Goal: Transaction & Acquisition: Obtain resource

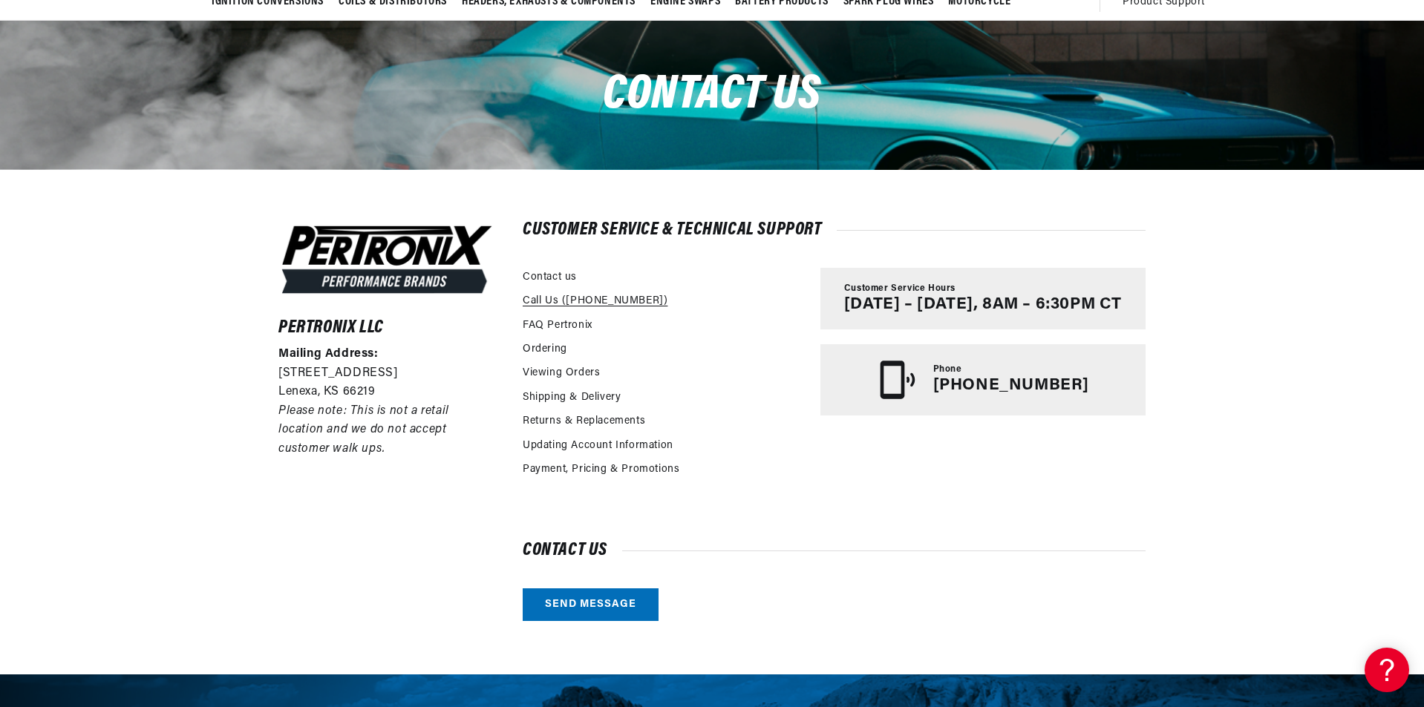
scroll to position [0, 1854]
click at [549, 321] on link "FAQ Pertronix" at bounding box center [558, 326] width 70 height 16
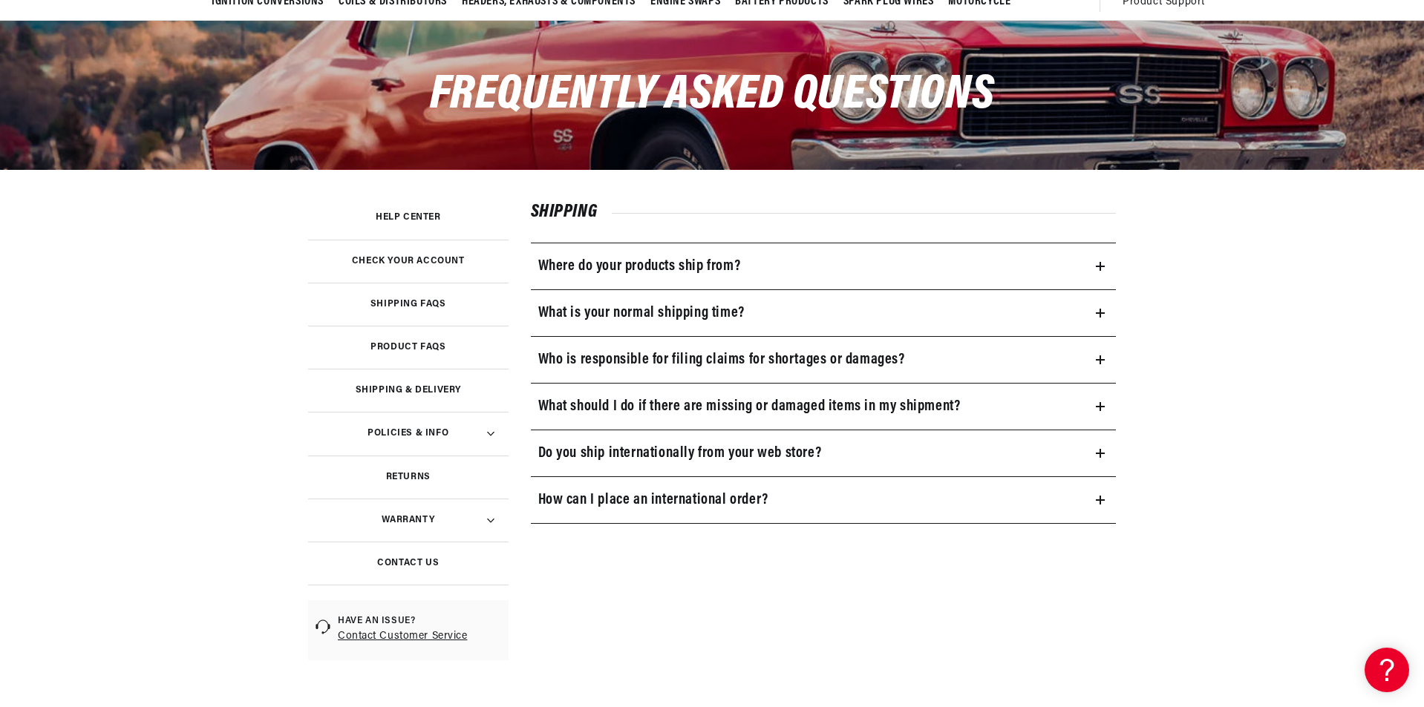
click at [388, 214] on h3 "Help Center" at bounding box center [408, 217] width 65 height 7
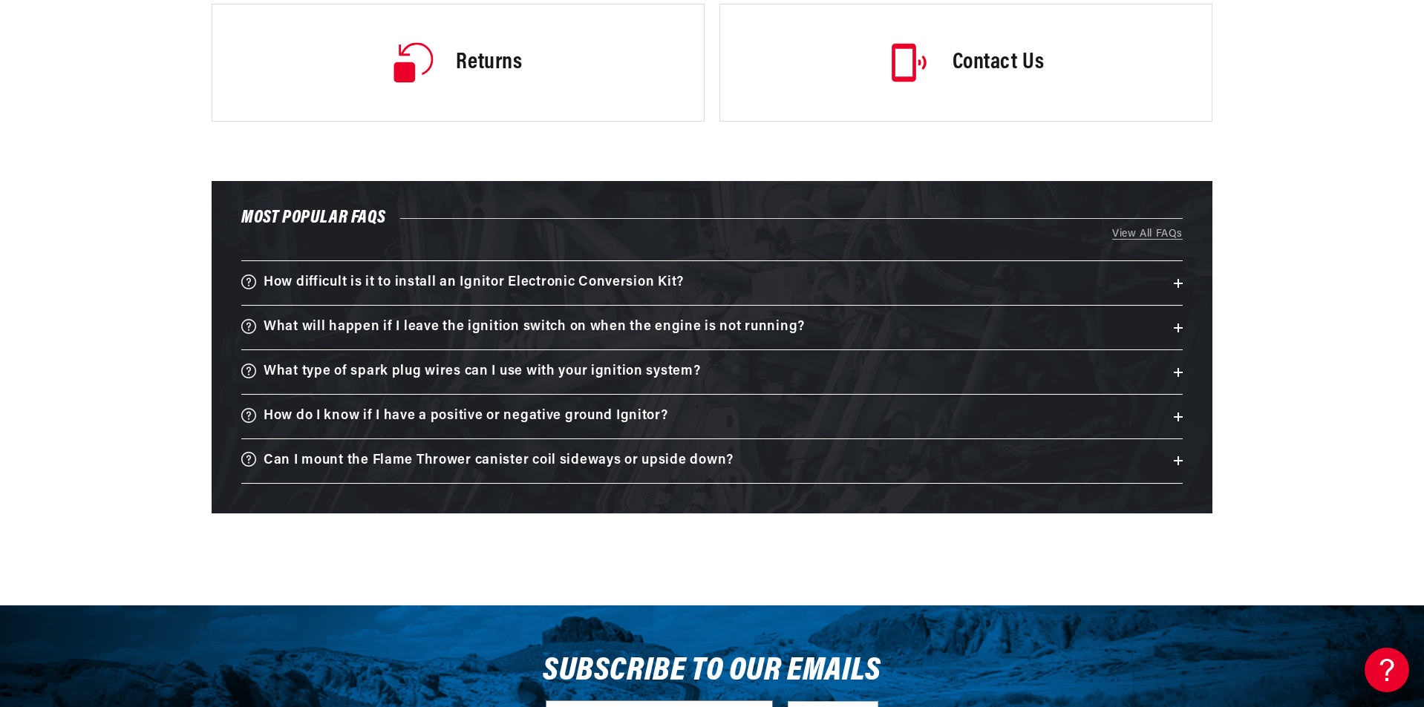
scroll to position [0, 927]
click at [1176, 279] on icon at bounding box center [1177, 283] width 9 height 9
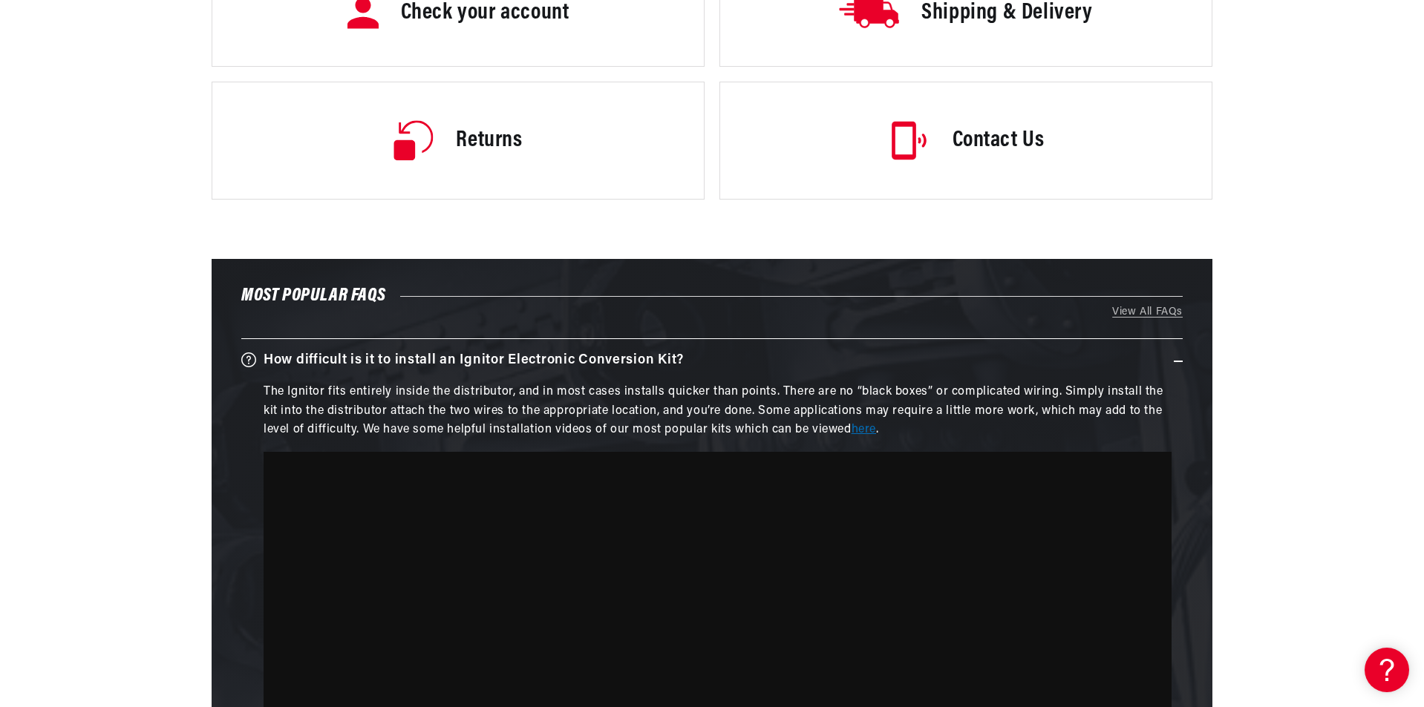
scroll to position [0, 916]
click at [869, 432] on link "here" at bounding box center [863, 430] width 24 height 12
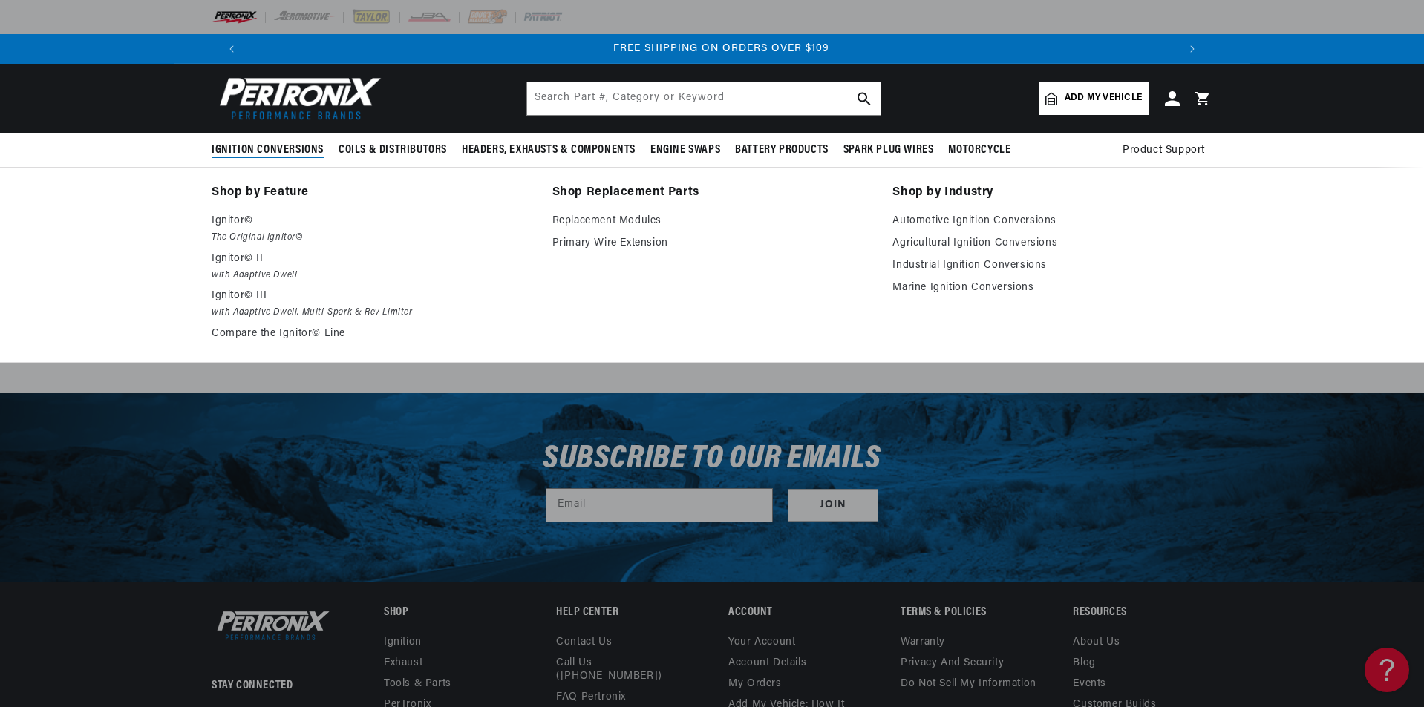
scroll to position [0, 1854]
click at [231, 295] on p "Ignitor© III" at bounding box center [372, 296] width 320 height 18
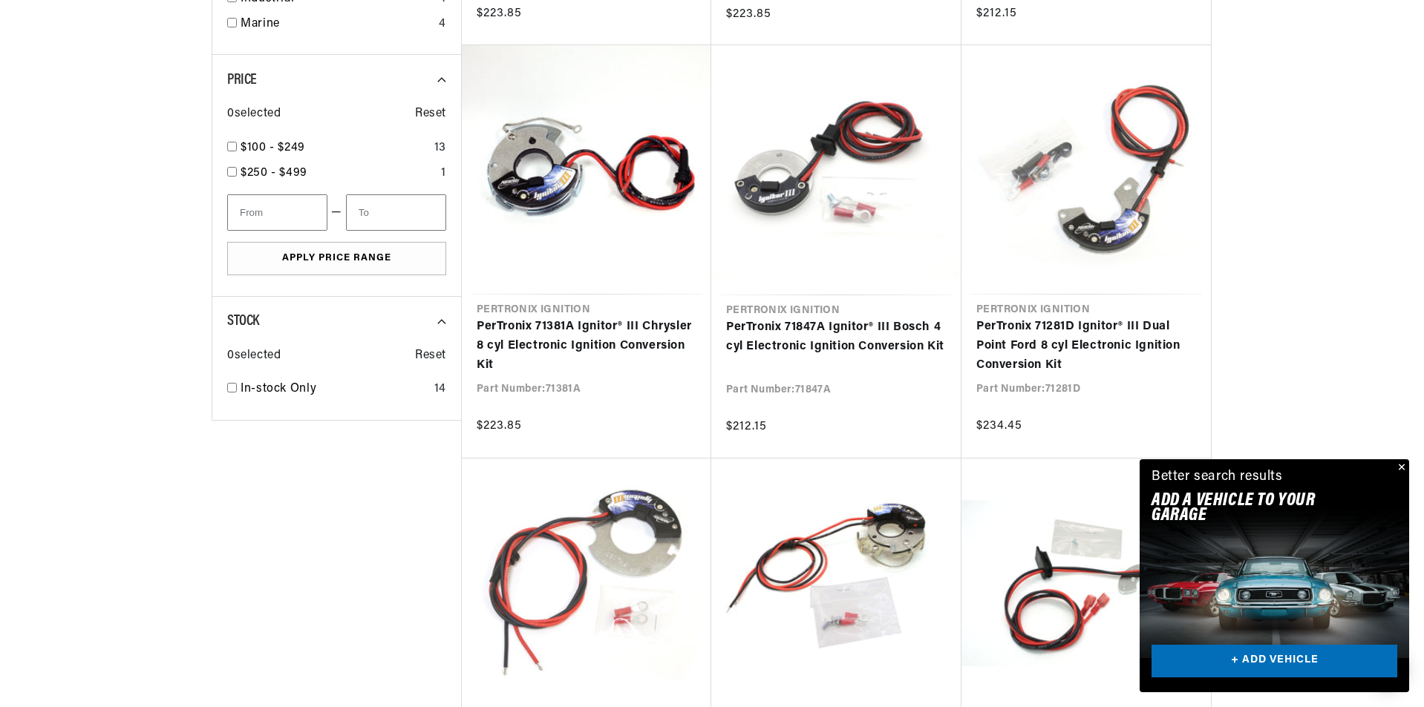
scroll to position [816, 0]
click at [1398, 462] on button "Close" at bounding box center [1400, 468] width 18 height 18
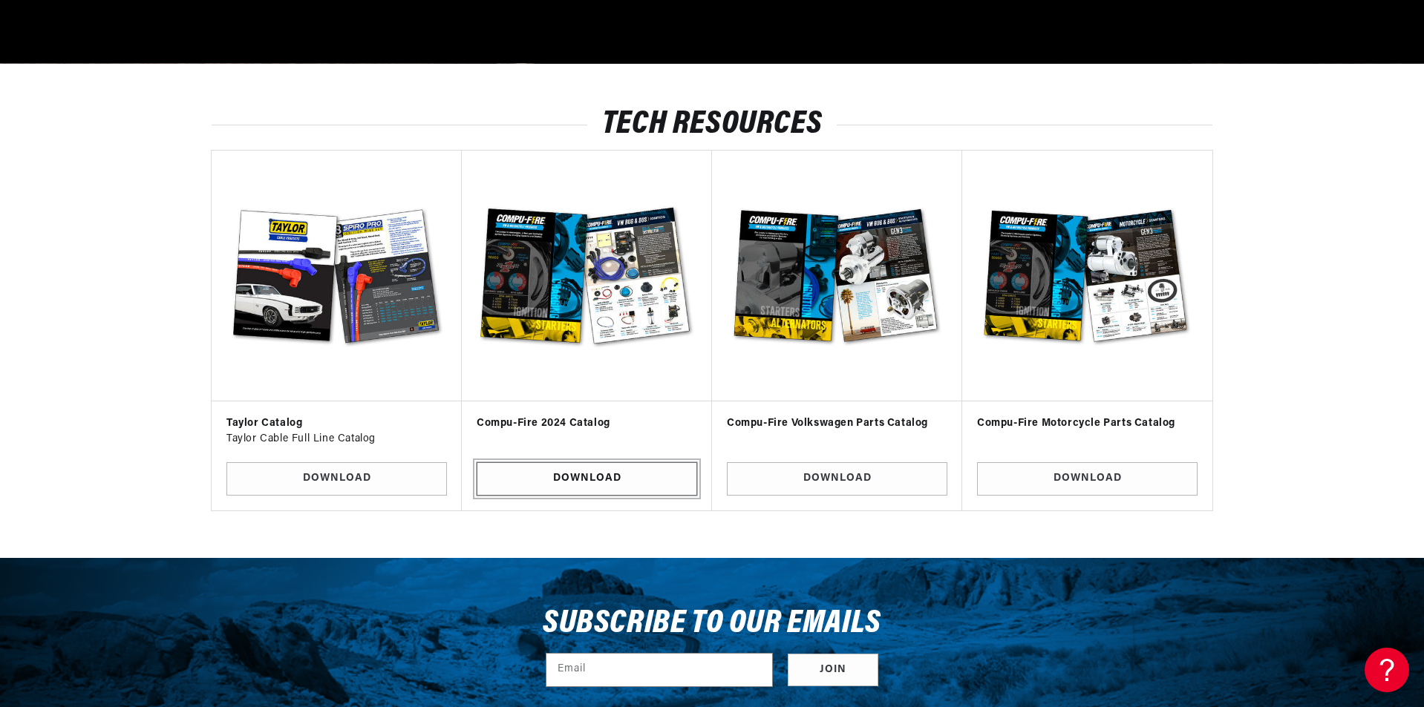
click at [576, 475] on link "Download" at bounding box center [587, 478] width 220 height 33
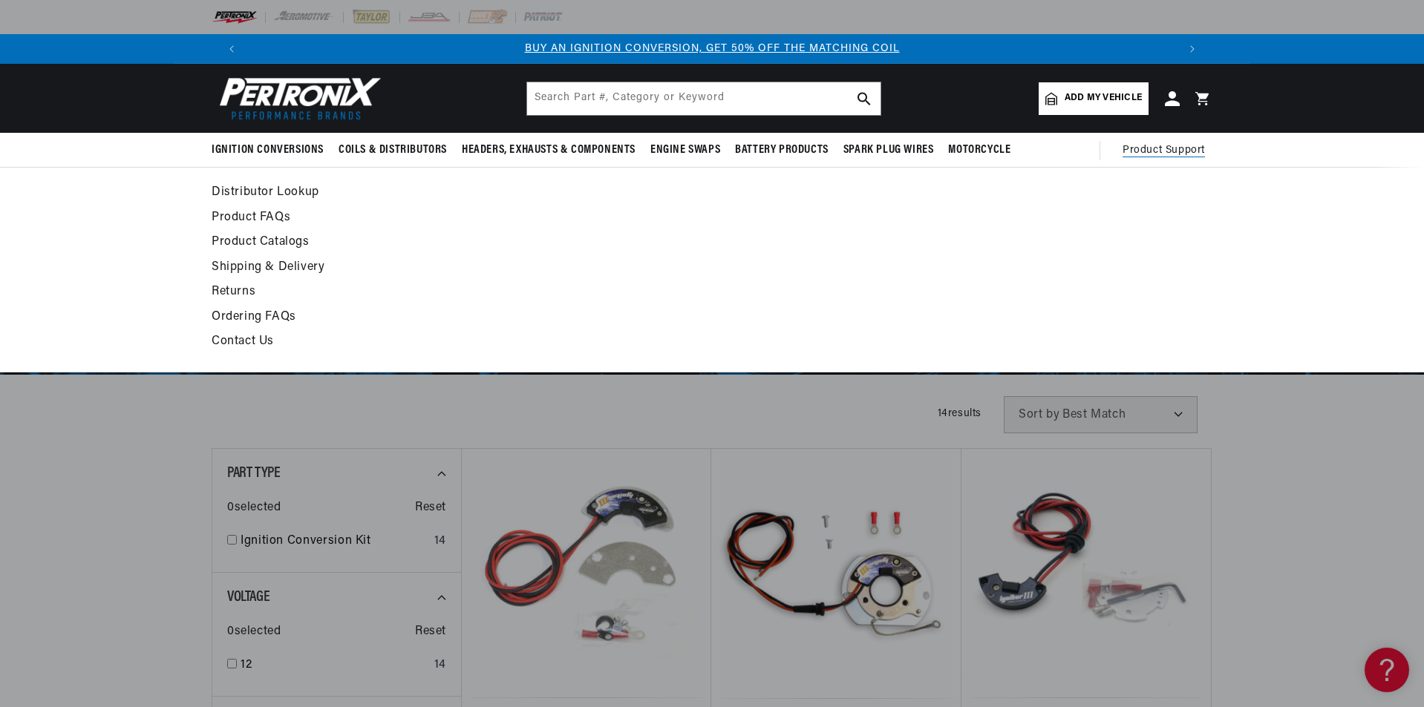
click at [1171, 150] on span "Product Support" at bounding box center [1163, 151] width 82 height 16
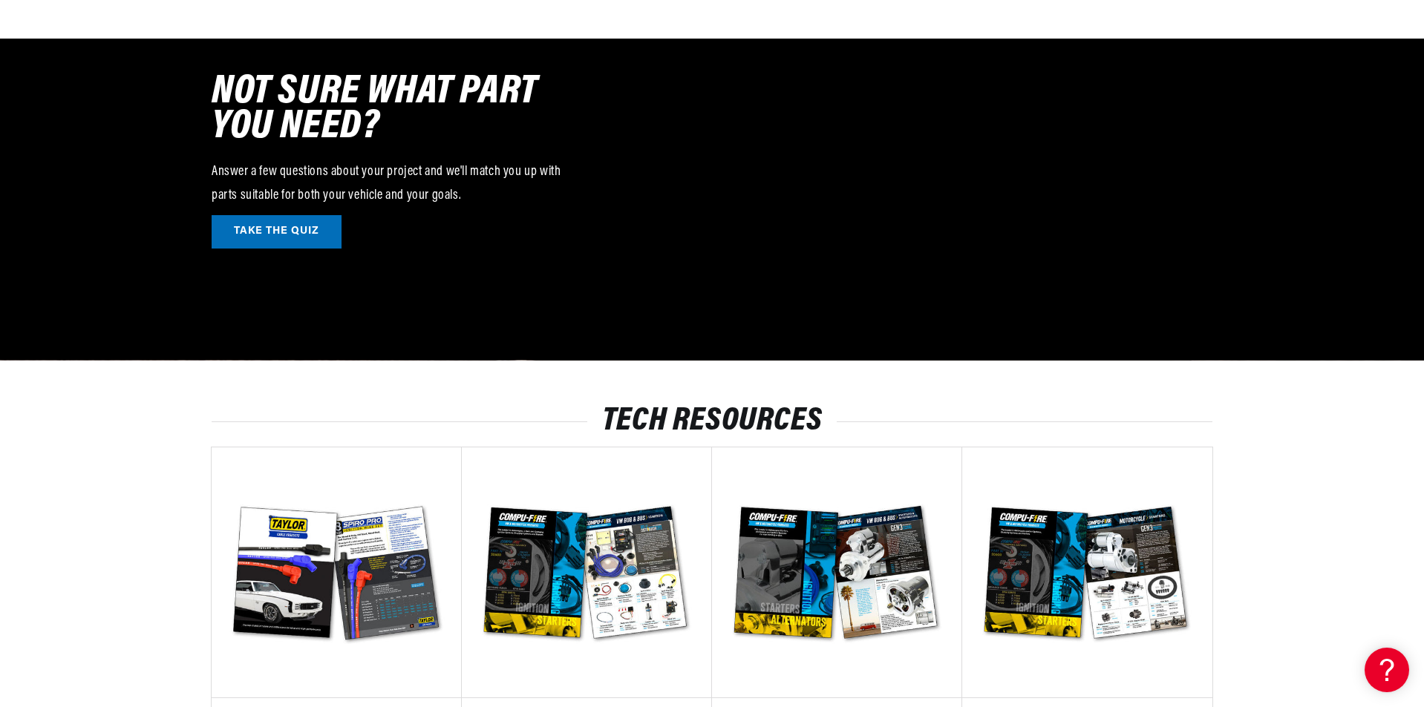
scroll to position [0, 927]
click at [287, 229] on link "TAKE THE QUIZ" at bounding box center [277, 231] width 130 height 33
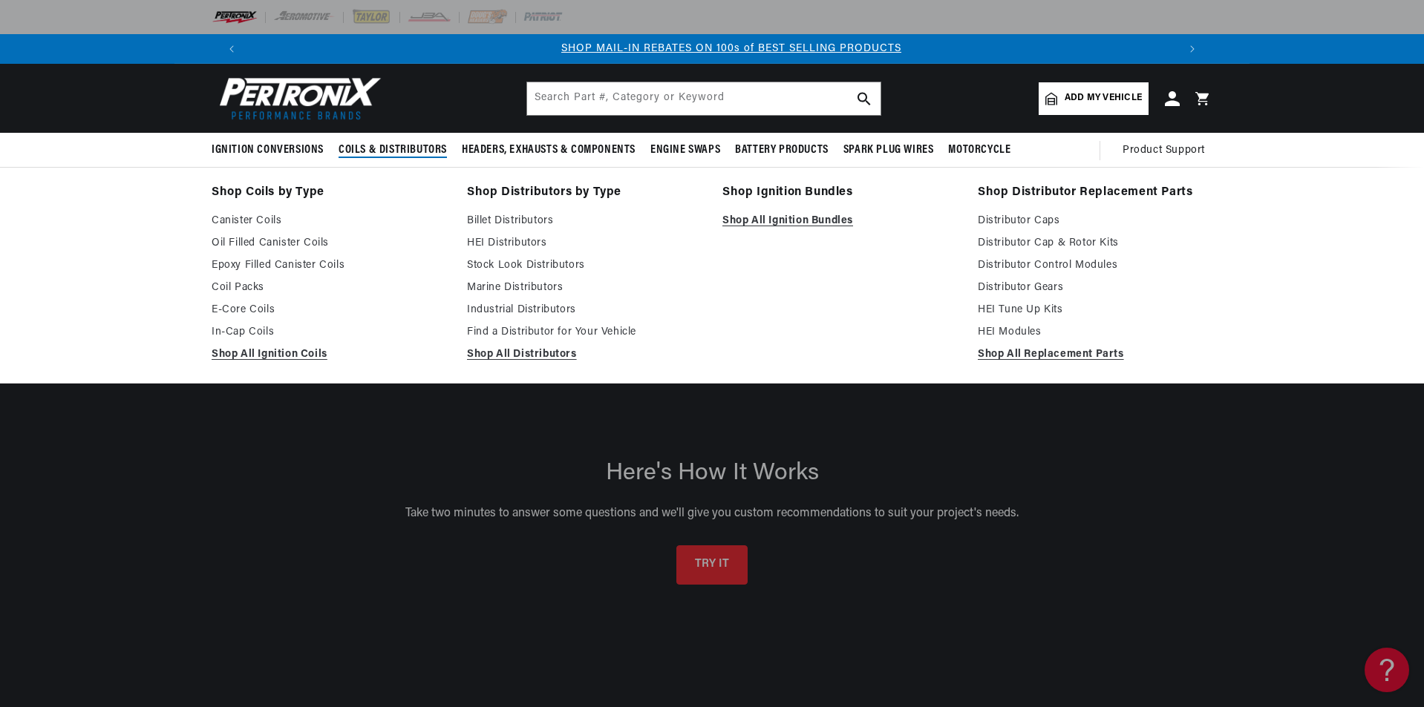
scroll to position [0, 927]
click at [393, 145] on span "Coils & Distributors" at bounding box center [392, 151] width 108 height 16
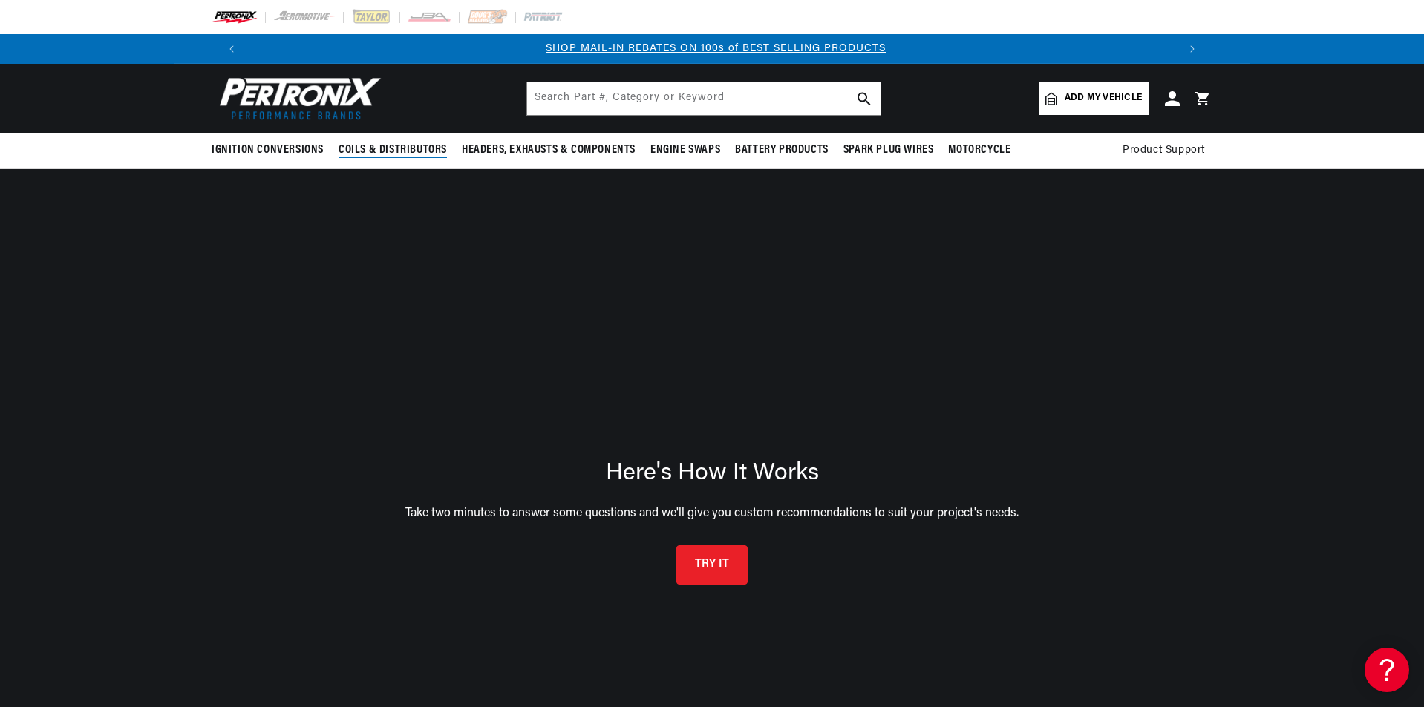
click at [393, 145] on span "Coils & Distributors" at bounding box center [392, 151] width 108 height 16
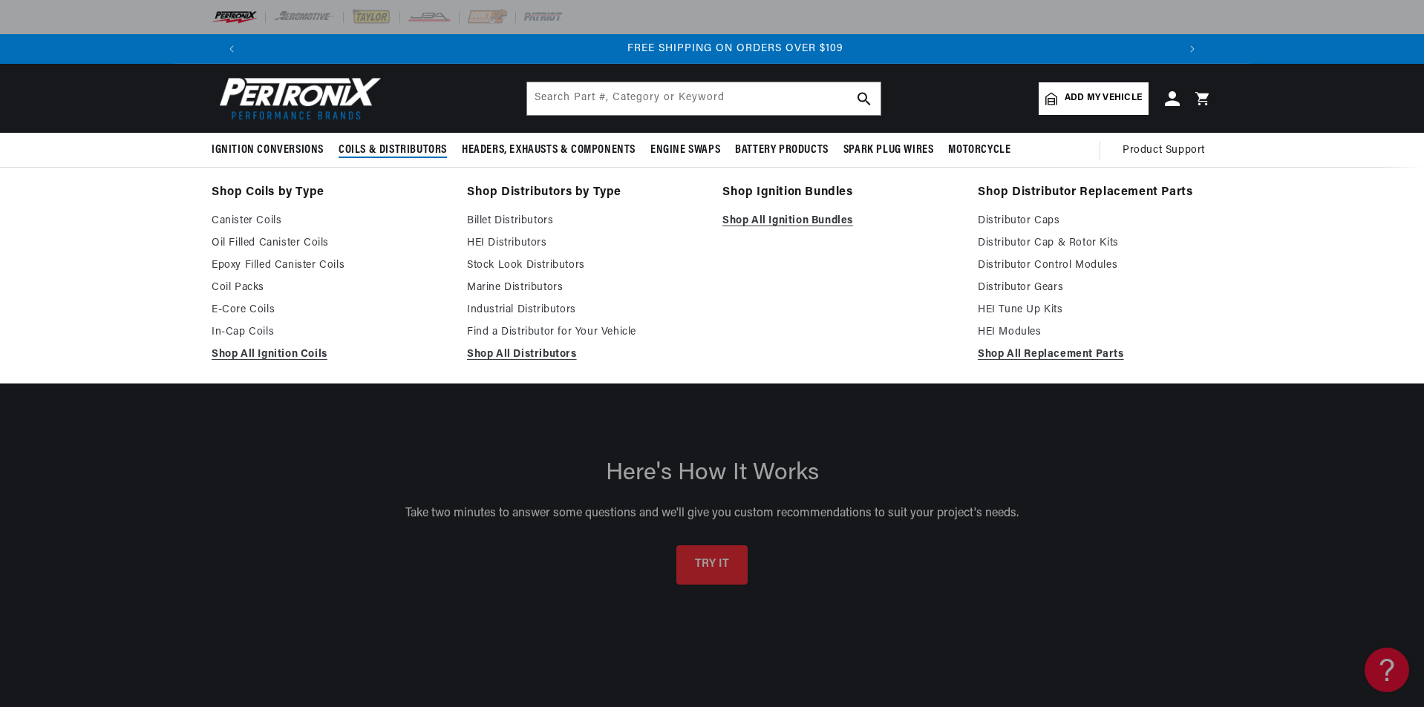
scroll to position [0, 1854]
click at [491, 216] on link "Billet Distributors" at bounding box center [584, 221] width 235 height 18
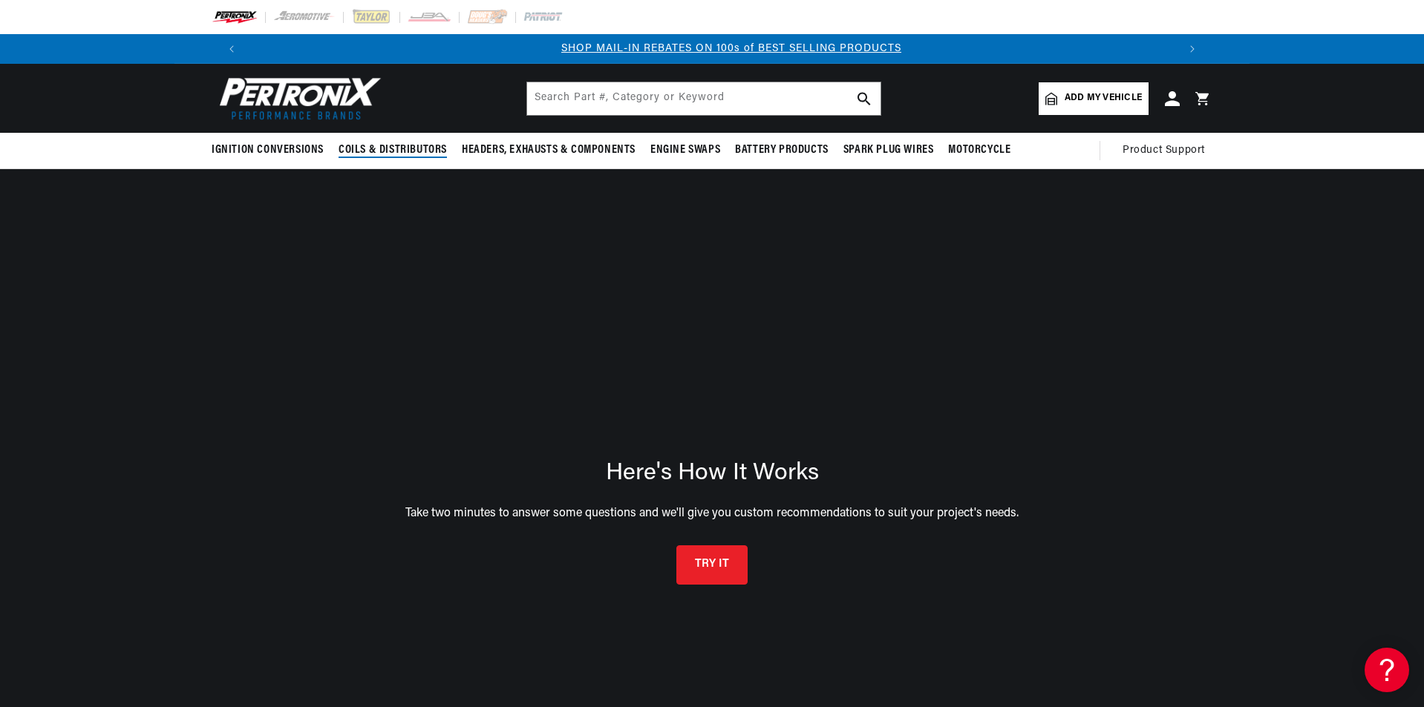
scroll to position [0, 927]
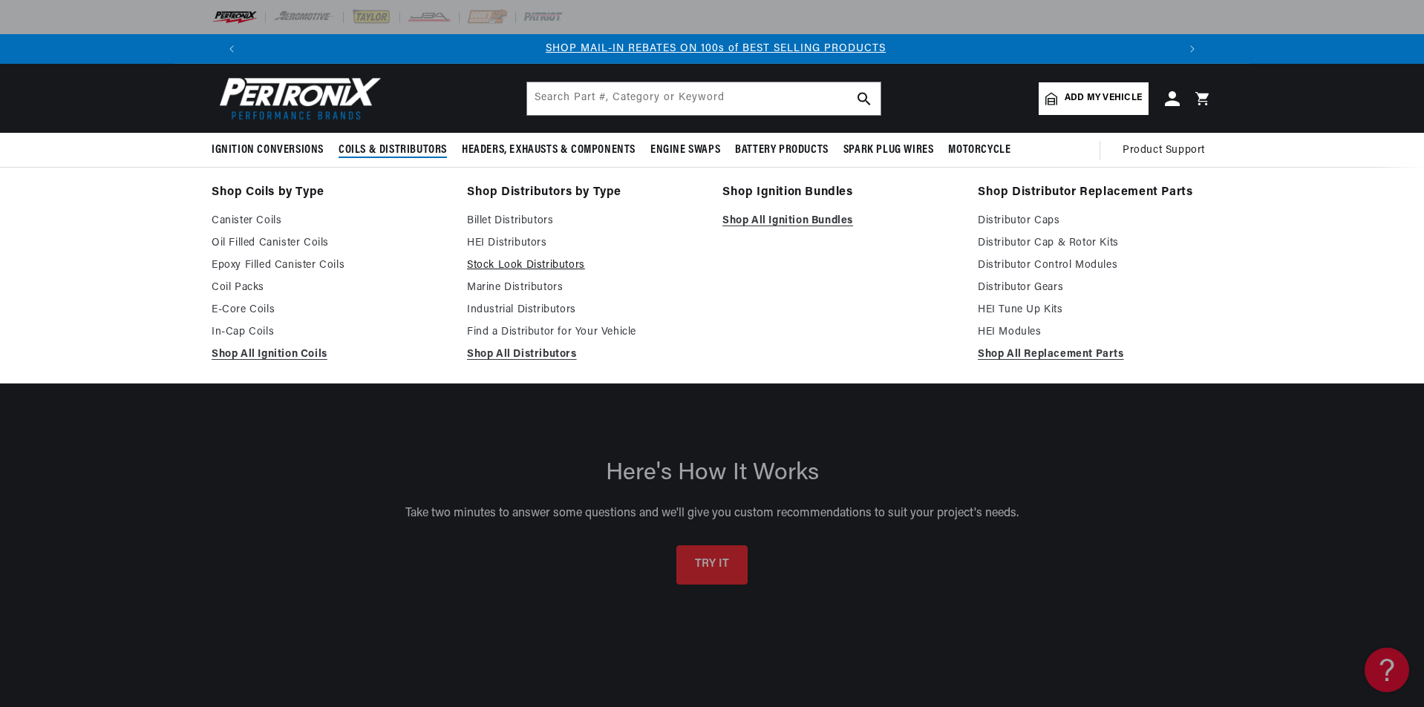
click at [515, 258] on link "Stock Look Distributors" at bounding box center [584, 266] width 235 height 18
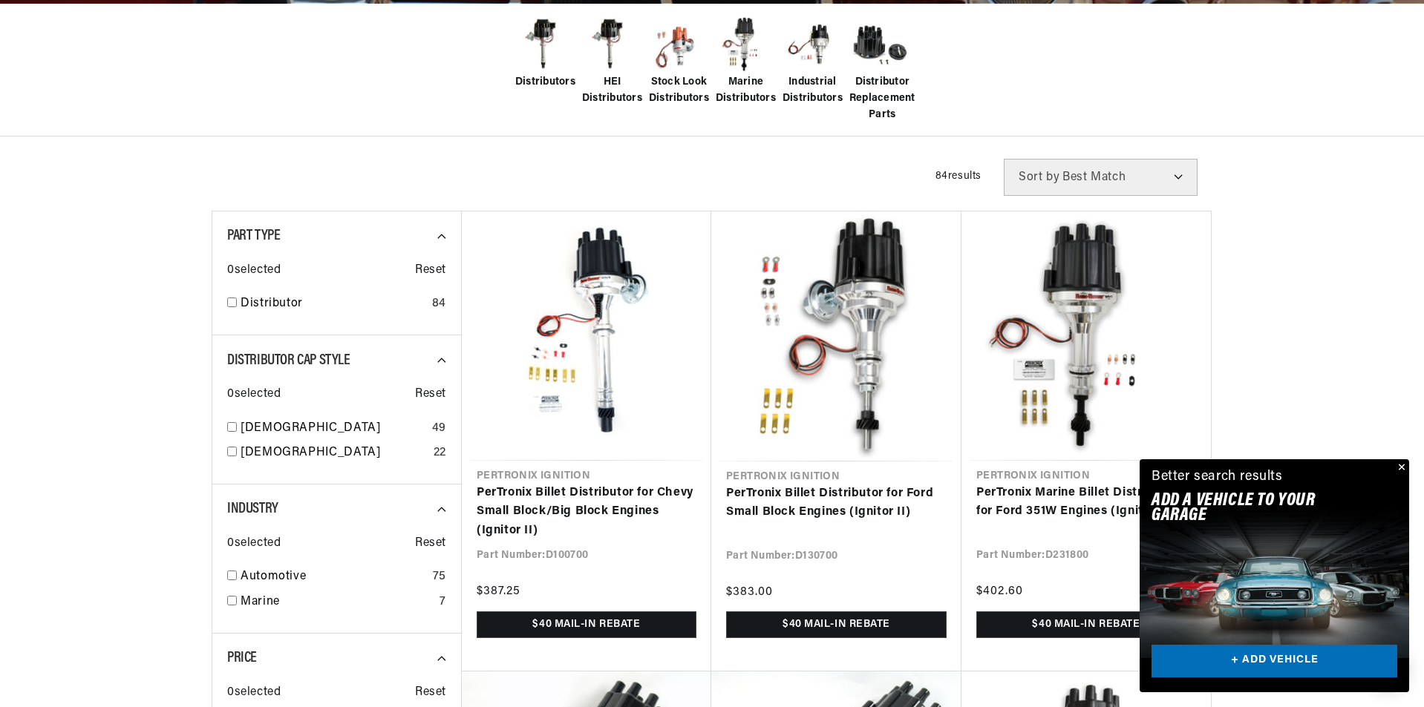
scroll to position [0, 927]
click at [1404, 466] on div "Close dialog FIND THE RIGHT PARTS Take our quick quiz using the button below, a…" at bounding box center [712, 353] width 1425 height 707
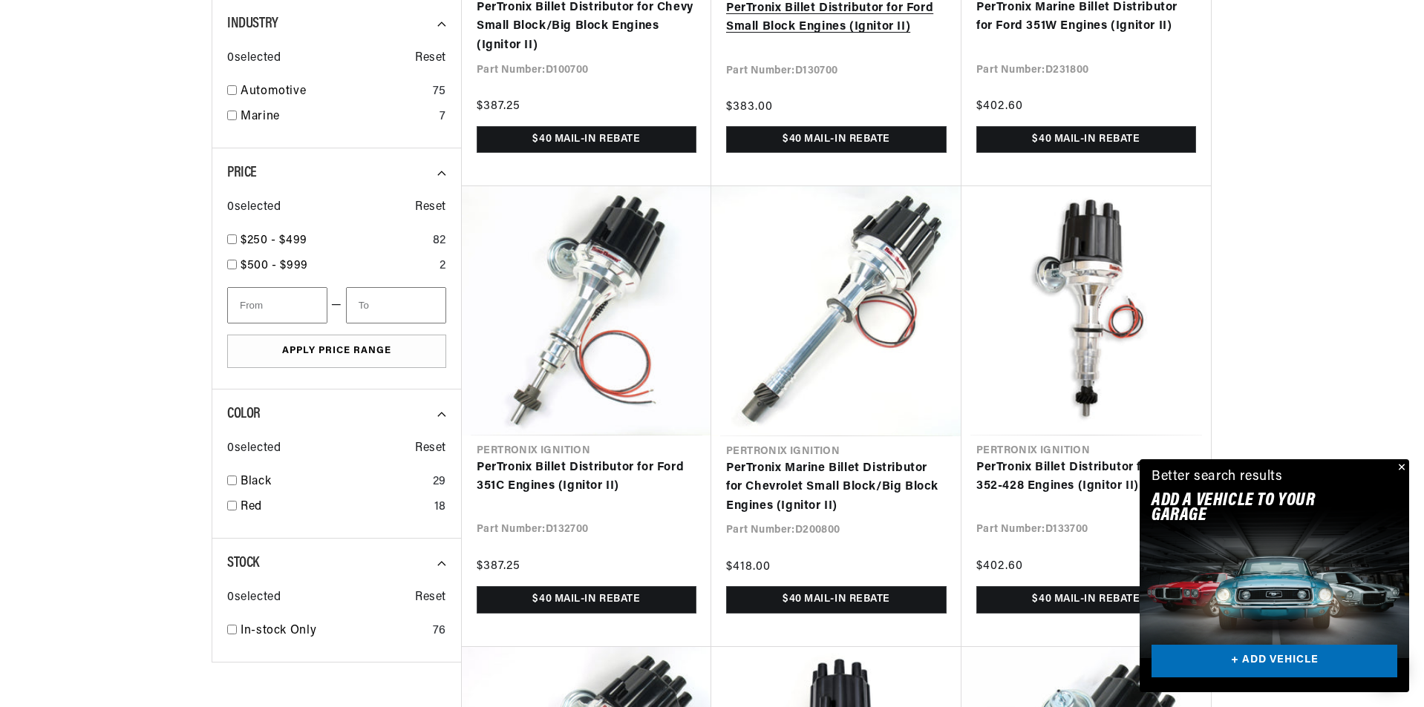
scroll to position [965, 0]
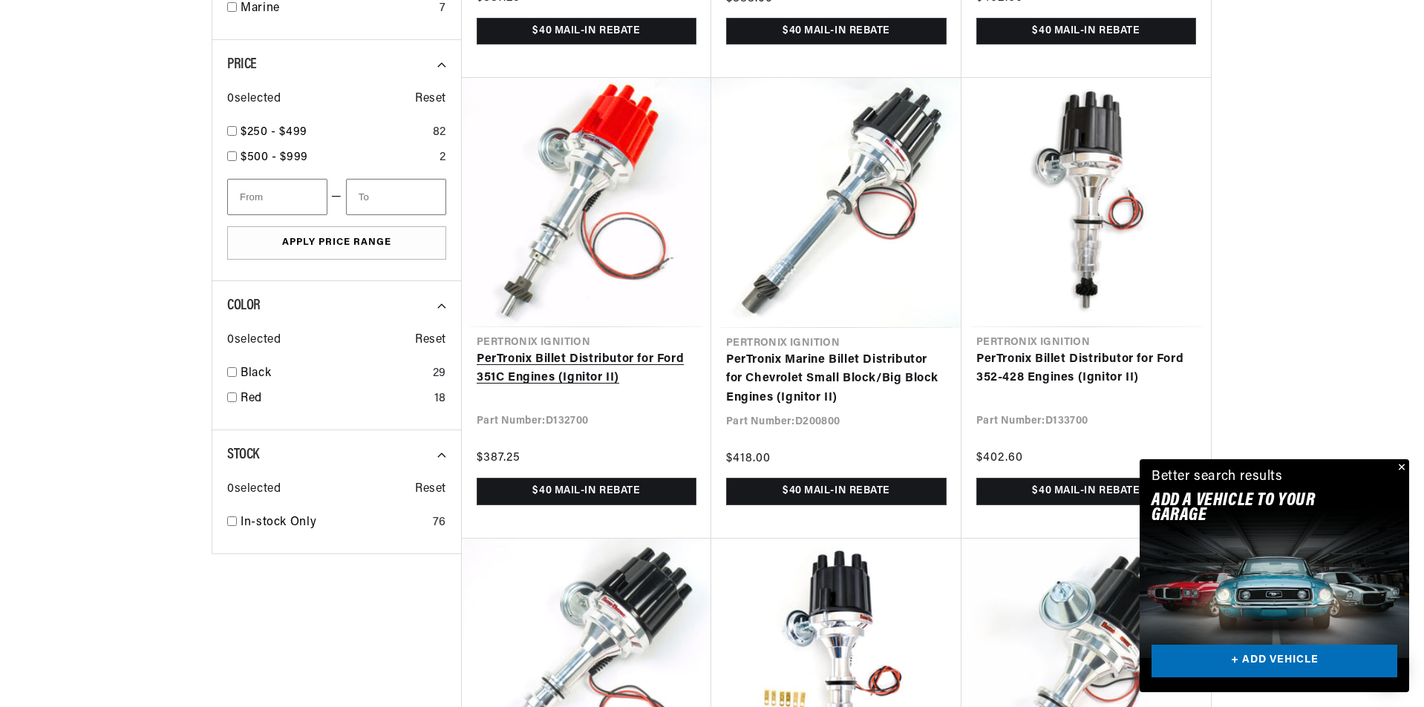
click at [574, 350] on link "PerTronix Billet Distributor for Ford 351C Engines (Ignitor II)" at bounding box center [587, 369] width 220 height 38
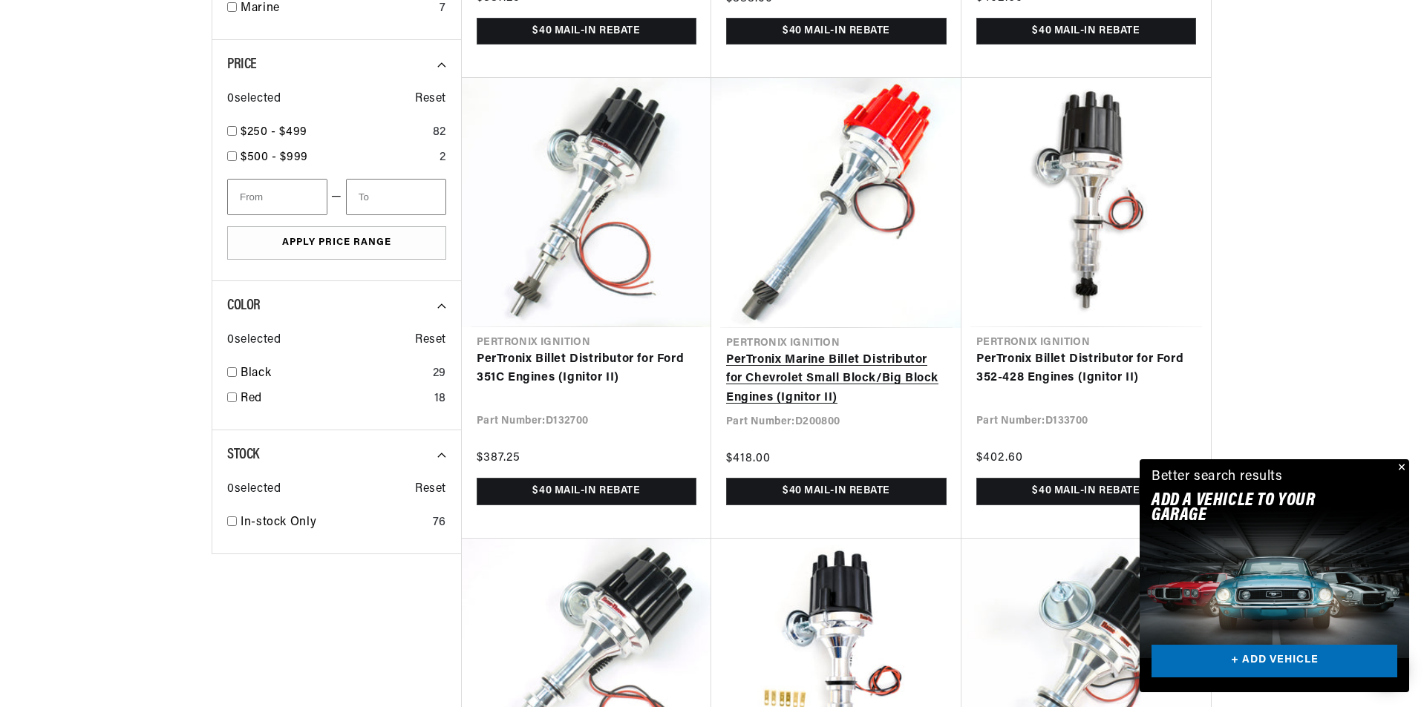
scroll to position [0, 1854]
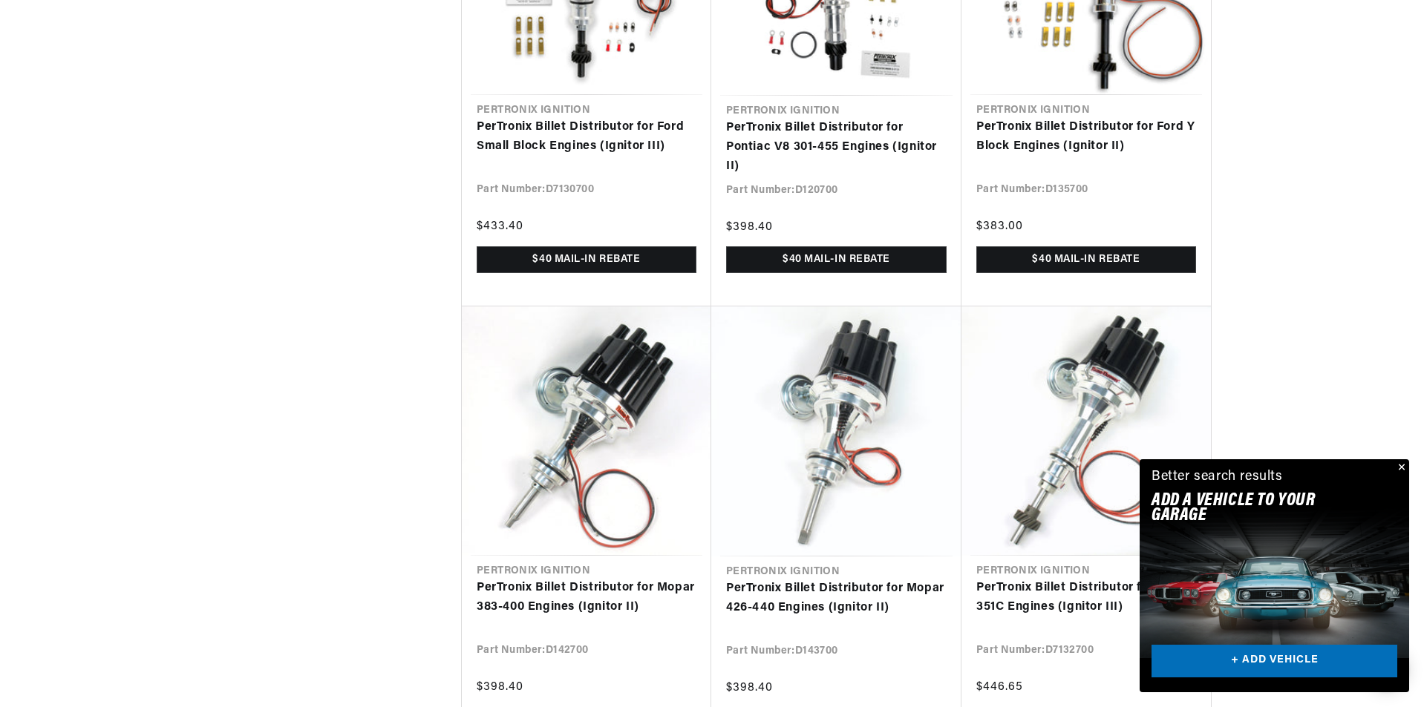
scroll to position [2152, 0]
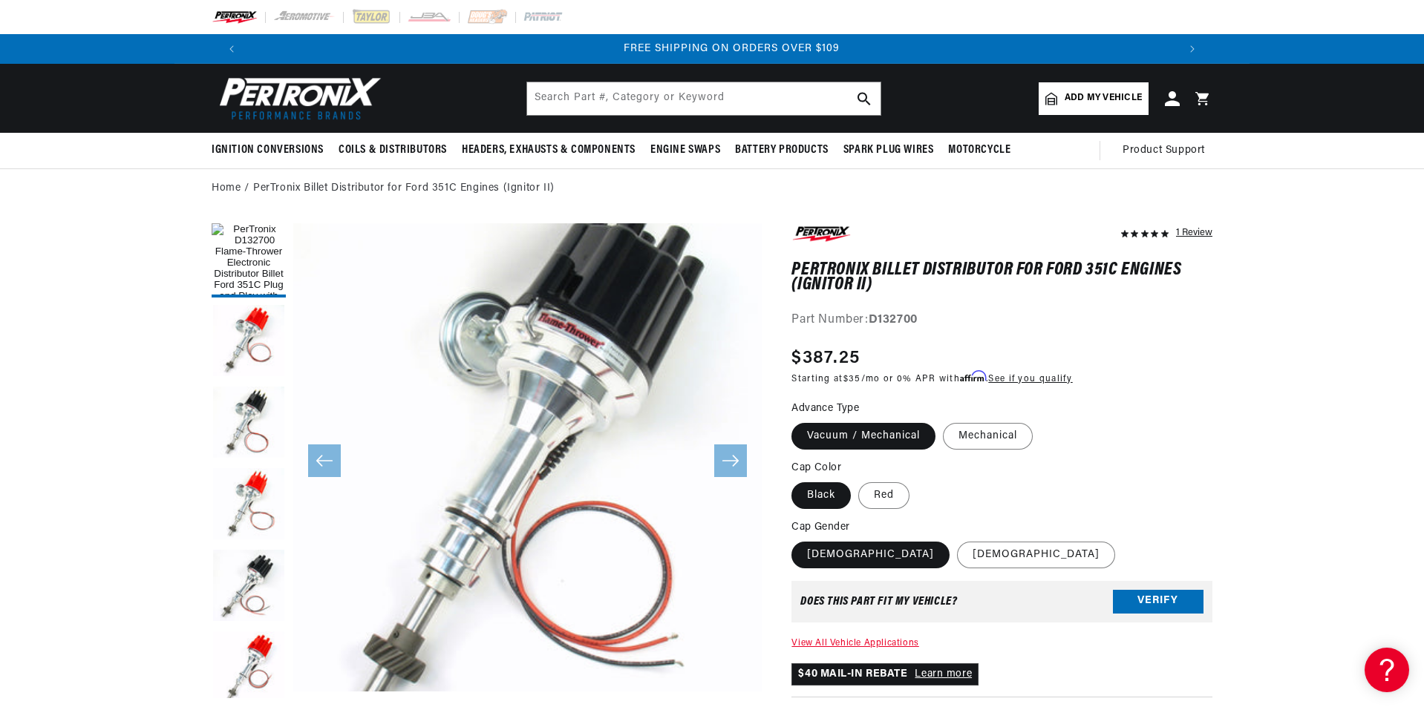
scroll to position [0, 1854]
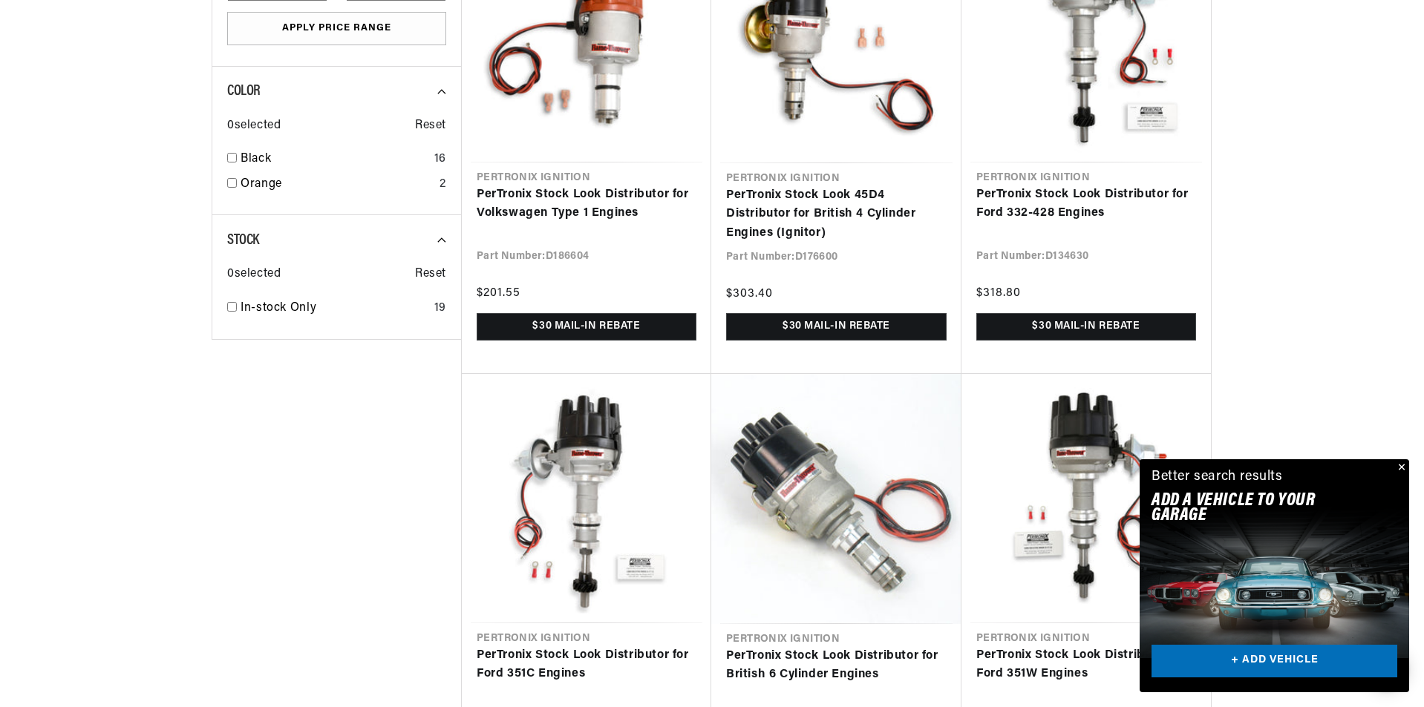
scroll to position [1262, 0]
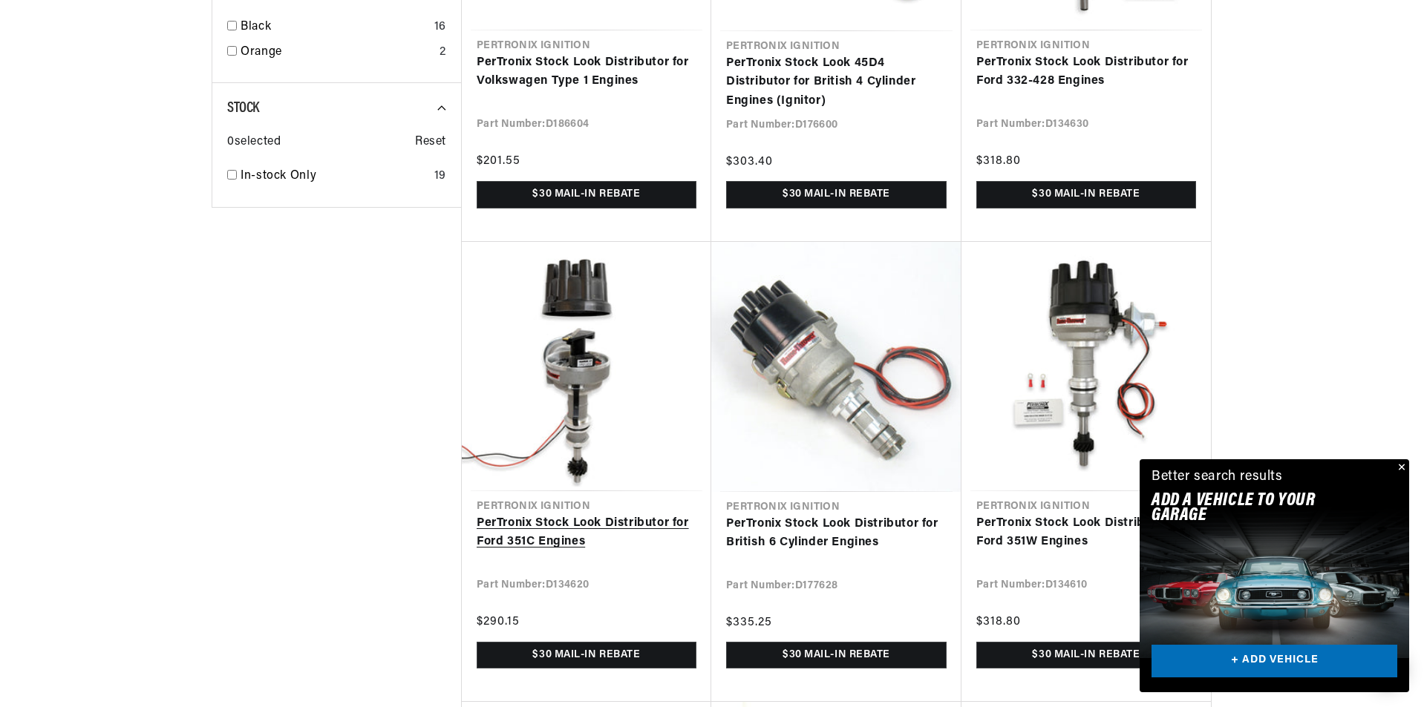
click at [584, 514] on link "PerTronix Stock Look Distributor for Ford 351C Engines" at bounding box center [587, 533] width 220 height 38
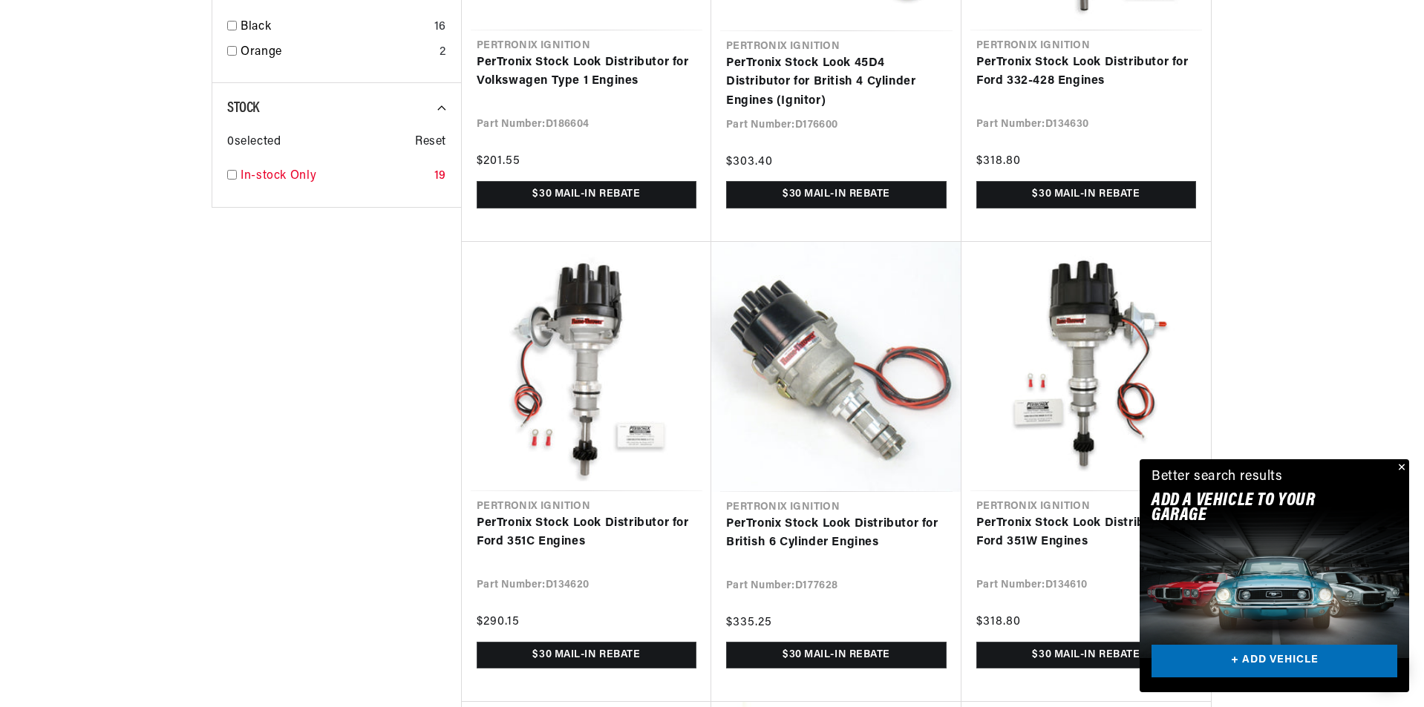
scroll to position [0, 1854]
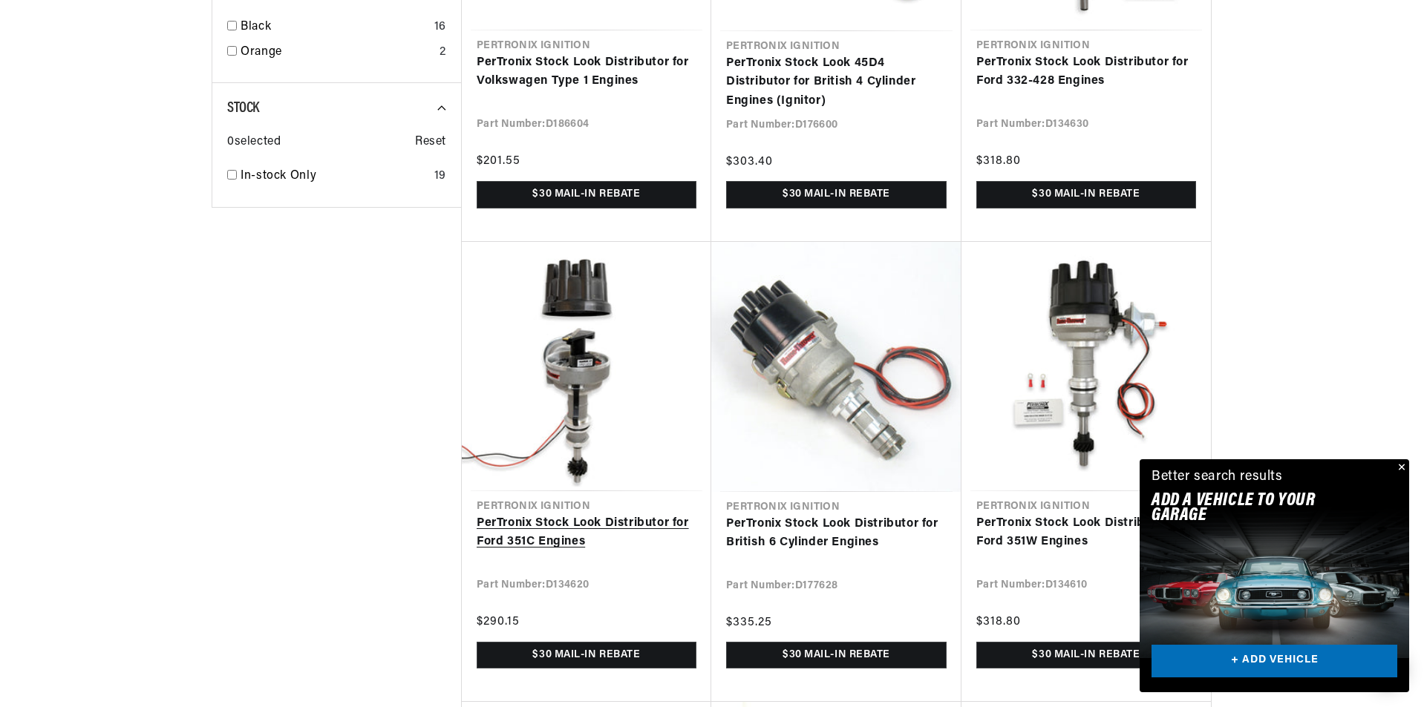
click at [560, 514] on link "PerTronix Stock Look Distributor for Ford 351C Engines" at bounding box center [587, 533] width 220 height 38
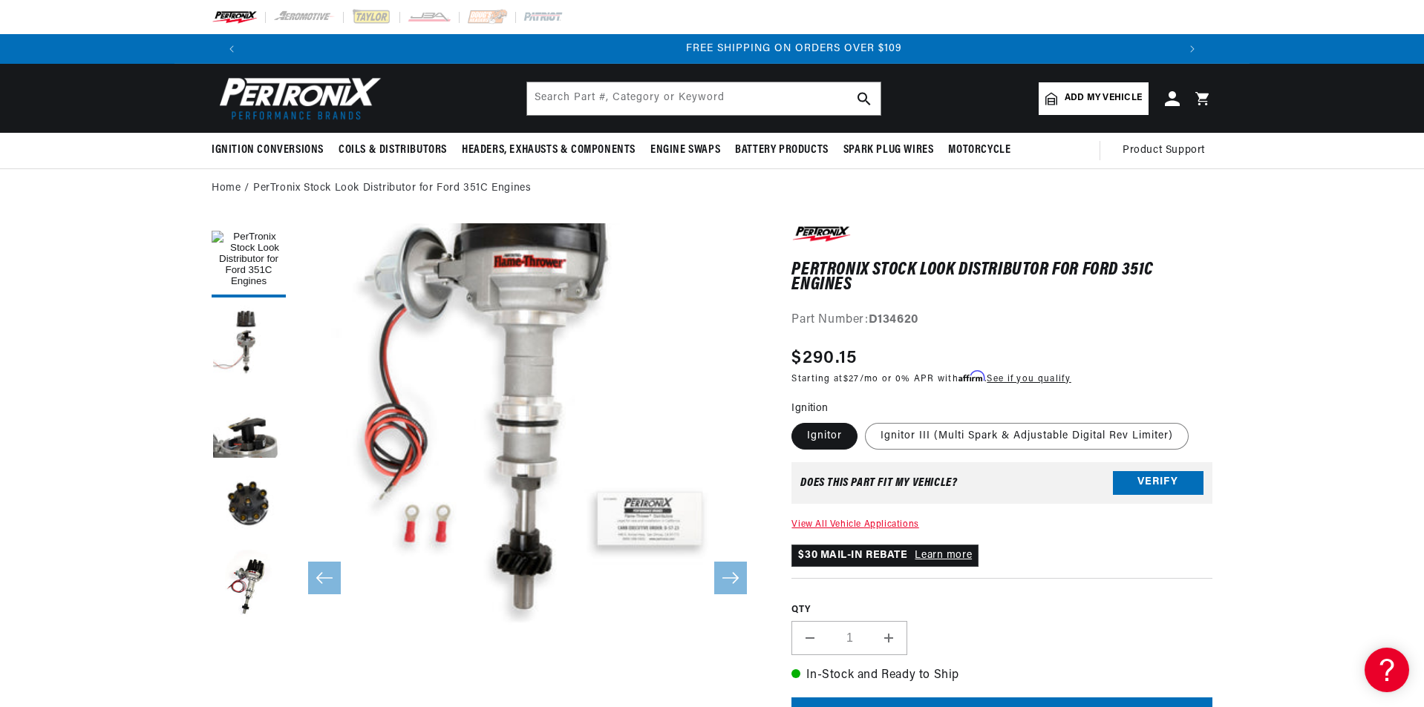
scroll to position [0, 1854]
click at [946, 435] on label "Ignitor III (Multi Spark & Adjustable Digital Rev Limiter)" at bounding box center [1027, 436] width 324 height 27
click at [865, 421] on input "Ignitor III (Multi Spark & Adjustable Digital Rev Limiter)" at bounding box center [865, 420] width 1 height 1
radio input "true"
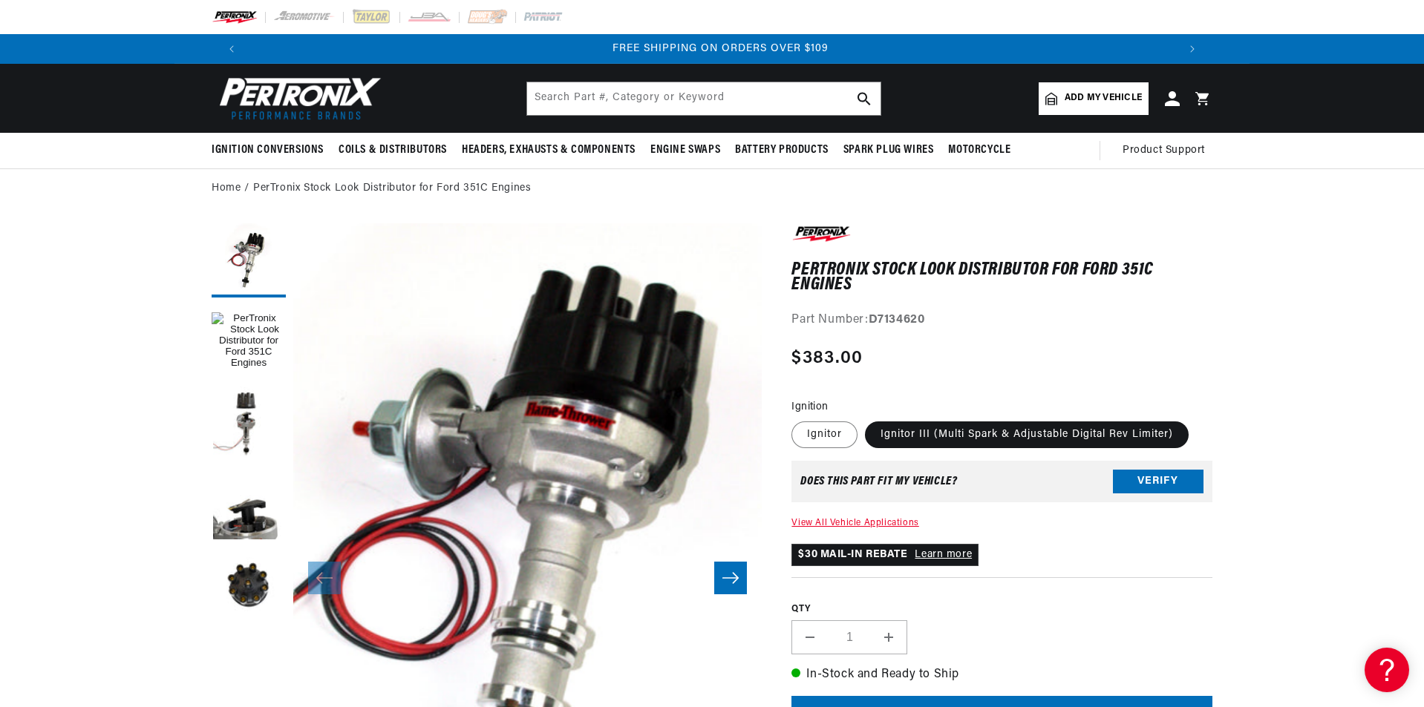
scroll to position [0, 1854]
click at [802, 436] on label "Ignitor" at bounding box center [824, 435] width 66 height 27
click at [796, 419] on input "Ignitor" at bounding box center [795, 419] width 1 height 1
radio input "true"
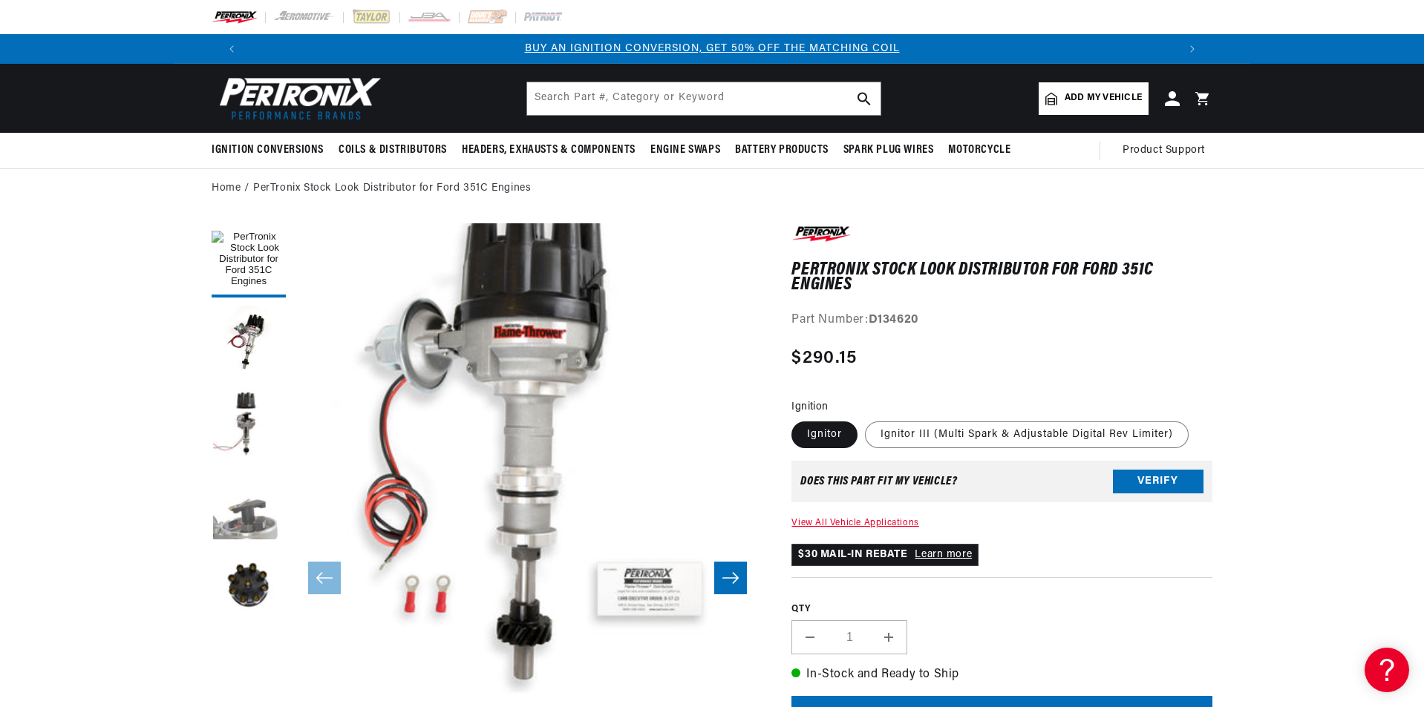
click at [242, 540] on button "Load image 3 in gallery view" at bounding box center [249, 505] width 74 height 74
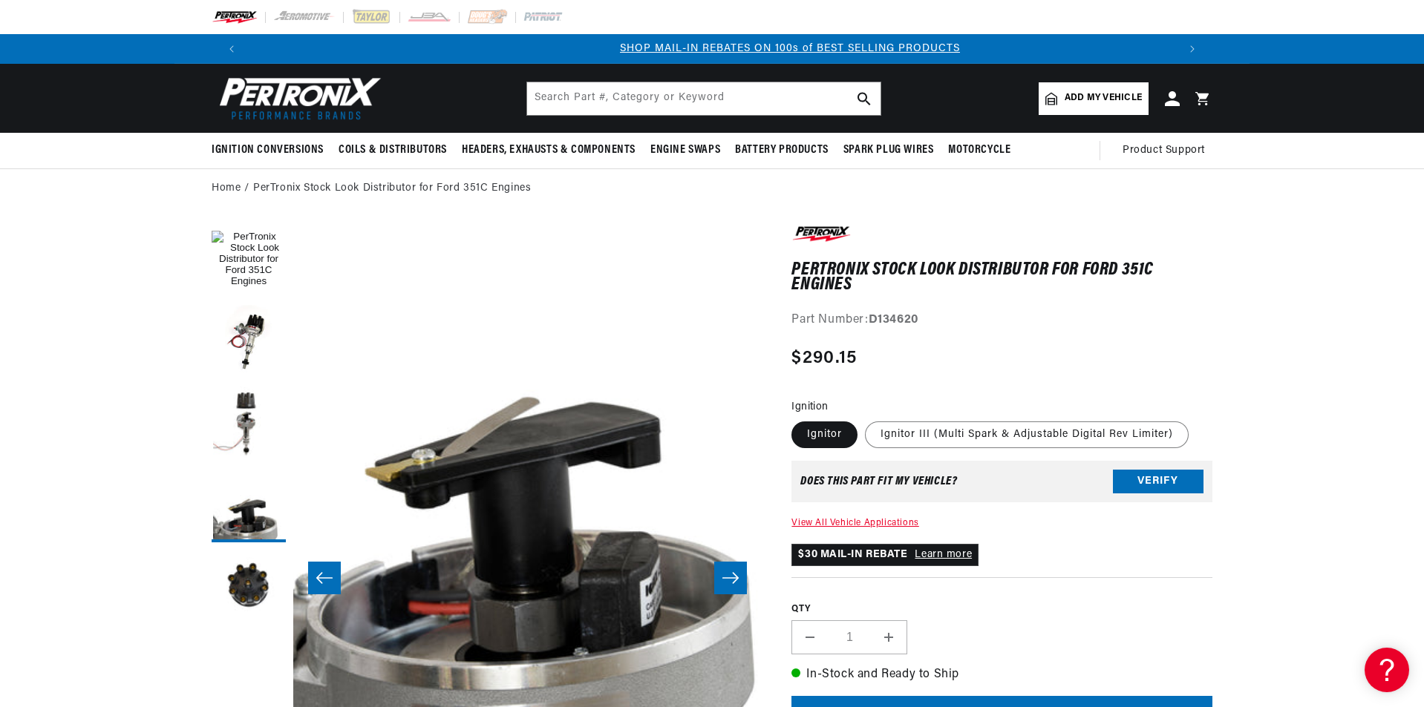
scroll to position [0, 927]
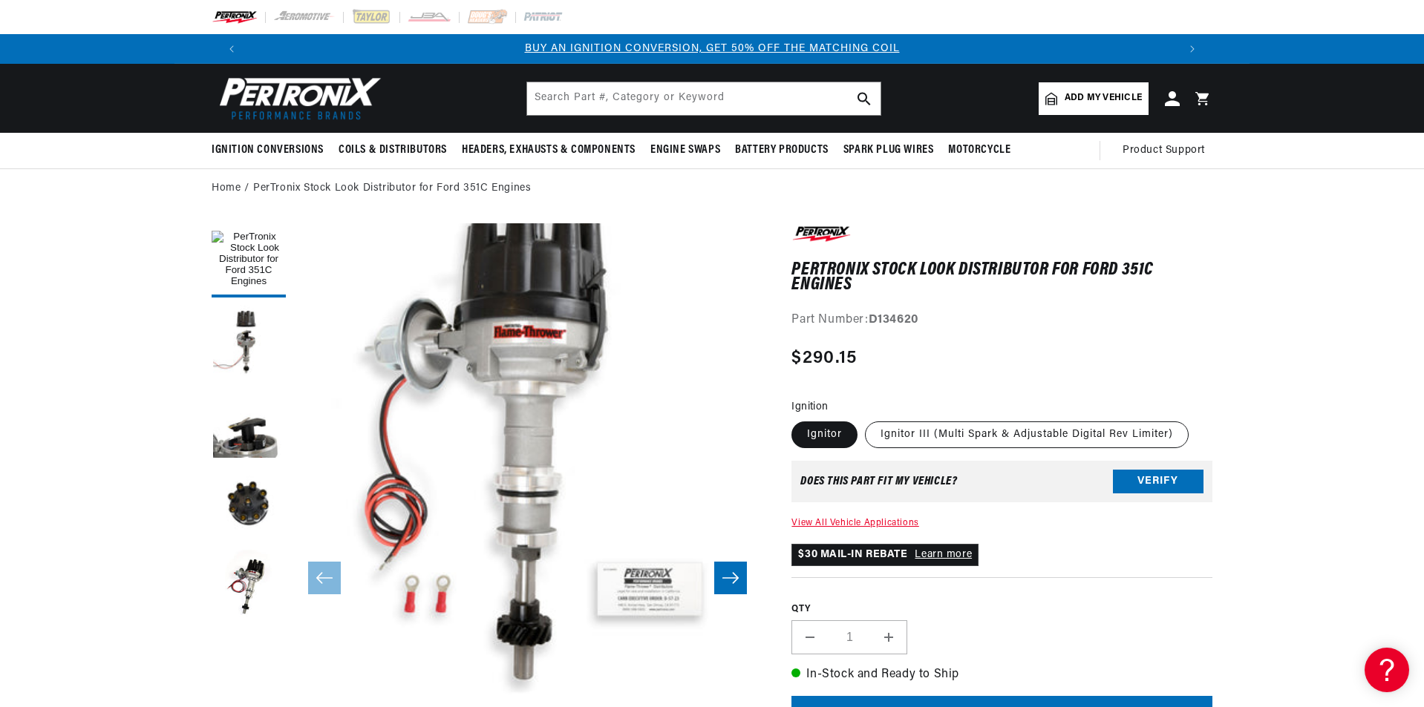
click at [972, 430] on label "Ignitor III (Multi Spark & Adjustable Digital Rev Limiter)" at bounding box center [1027, 435] width 324 height 27
click at [865, 419] on input "Ignitor III (Multi Spark & Adjustable Digital Rev Limiter)" at bounding box center [865, 419] width 1 height 1
radio input "true"
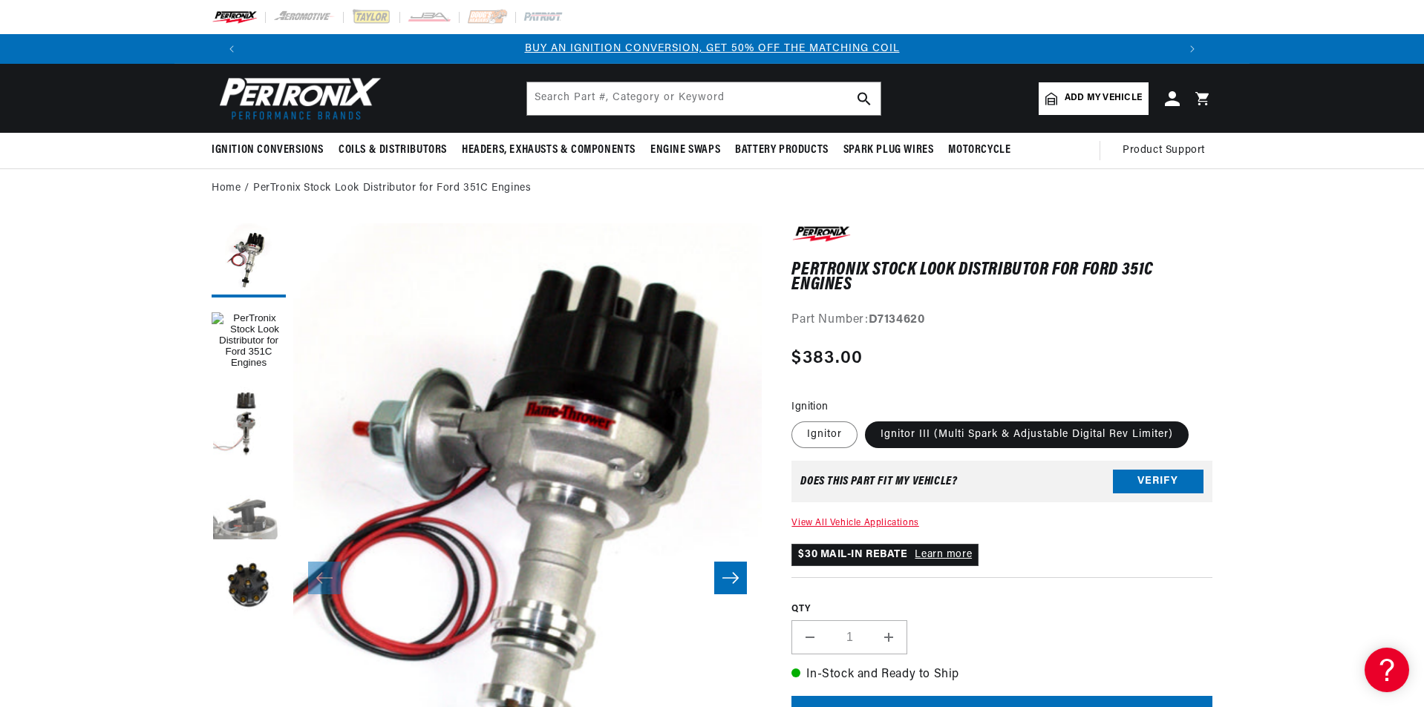
click at [236, 520] on button "Load image 3 in gallery view" at bounding box center [249, 505] width 74 height 74
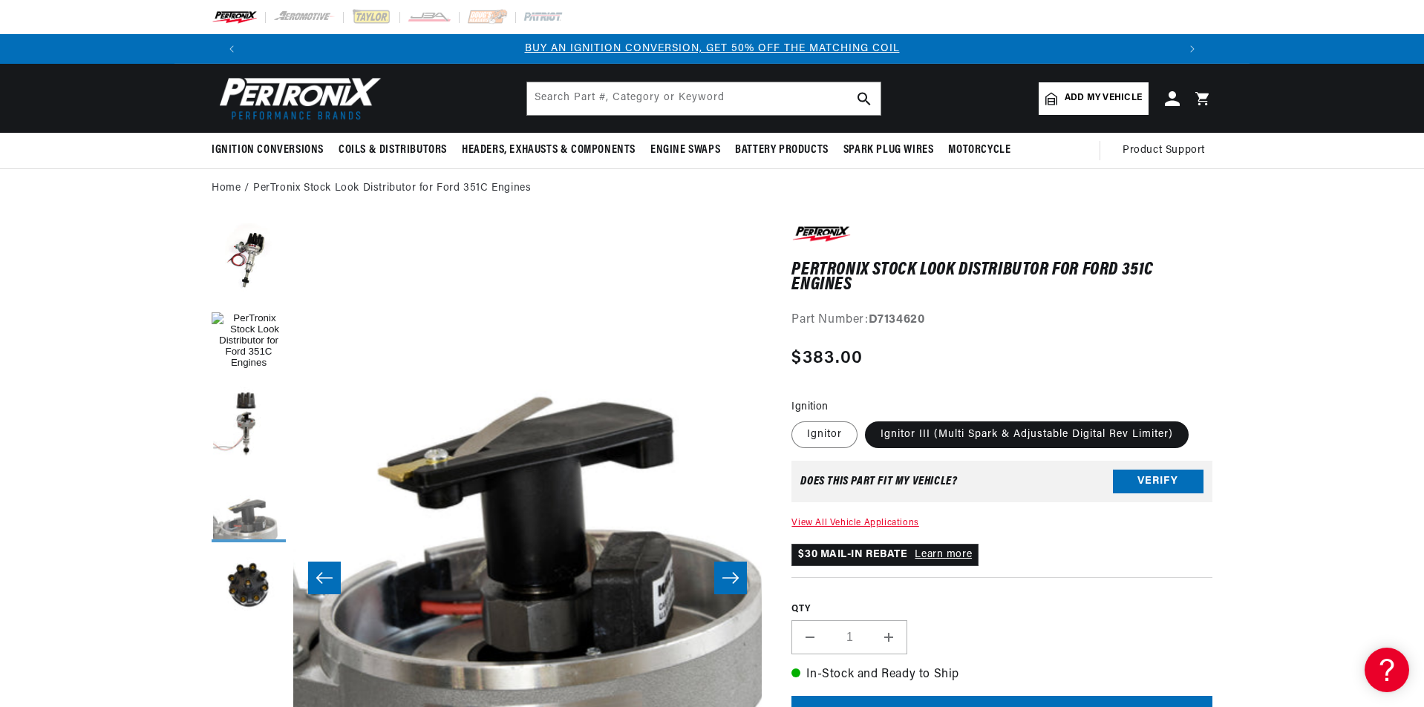
scroll to position [0, 1171]
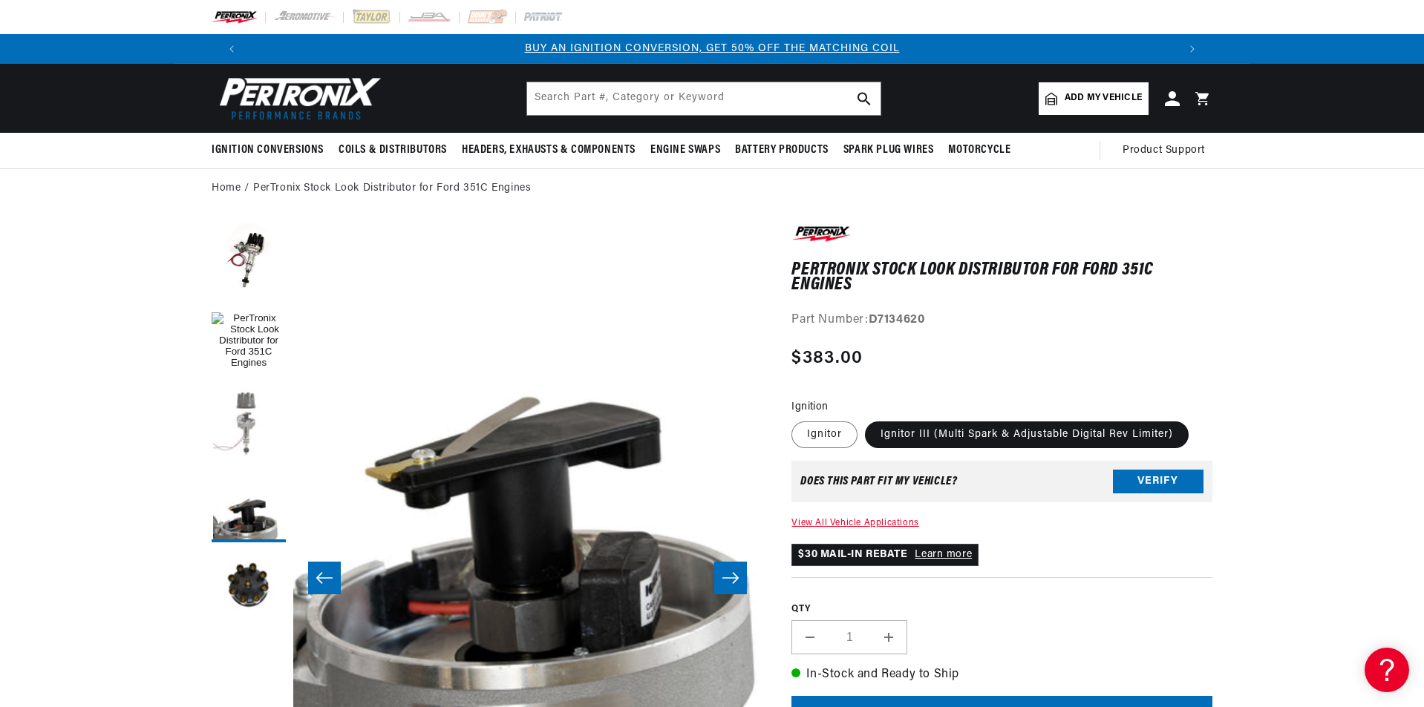
click at [251, 396] on button "Load image 2 in gallery view" at bounding box center [249, 424] width 74 height 74
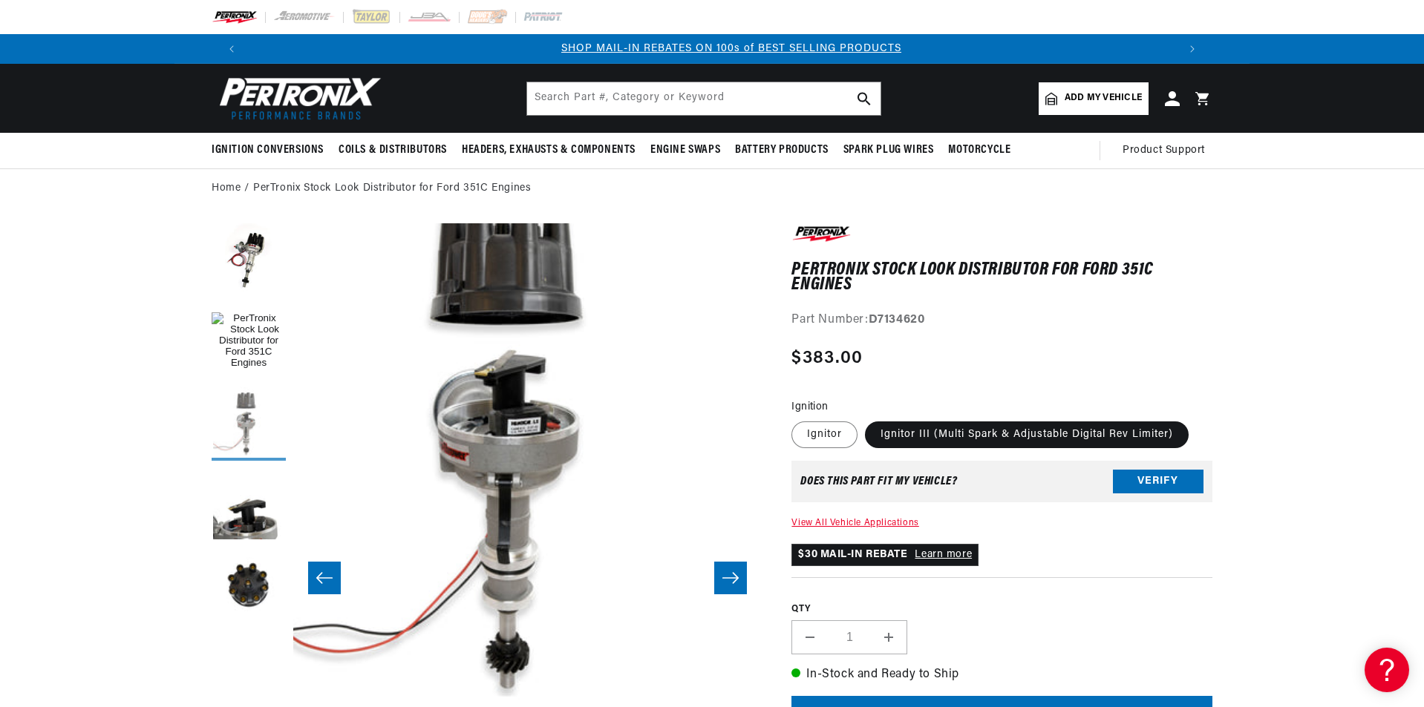
scroll to position [0, 927]
click at [239, 312] on button "Load image 1 in gallery view" at bounding box center [249, 342] width 74 height 74
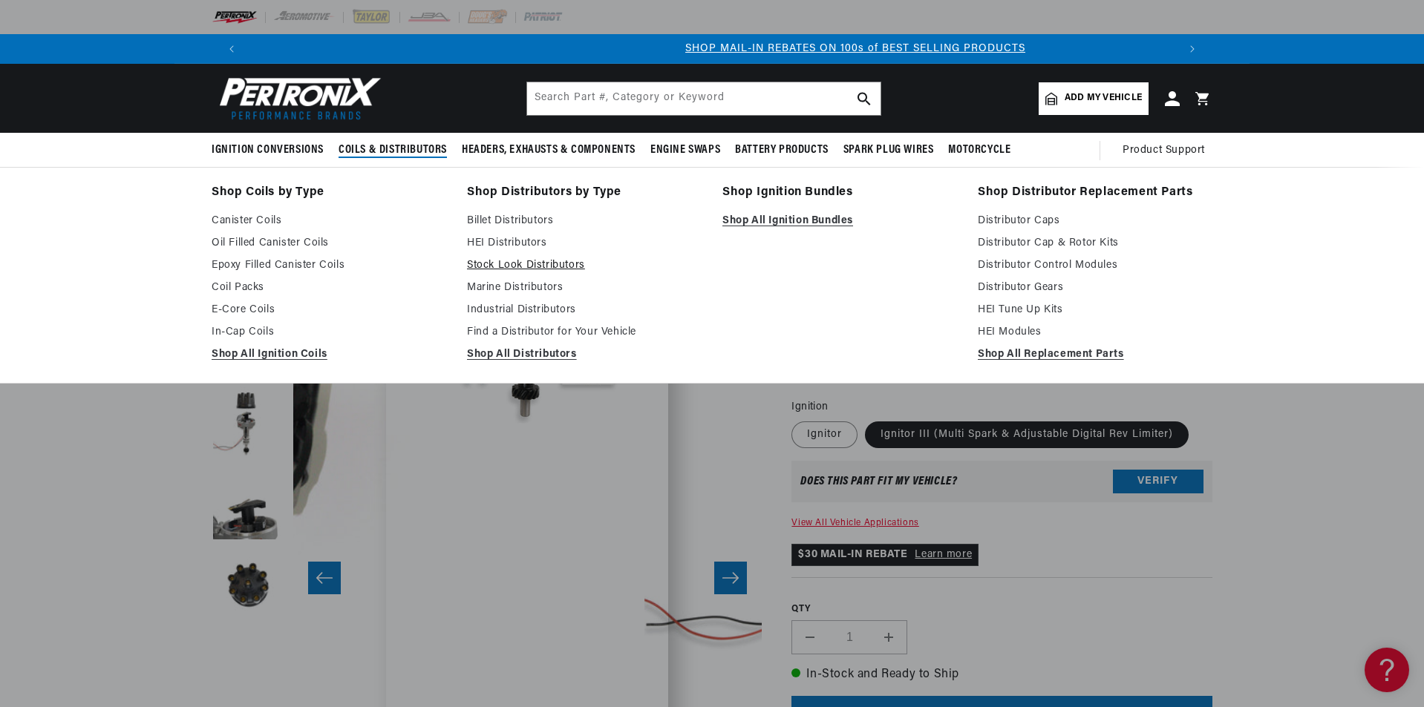
scroll to position [0, 161]
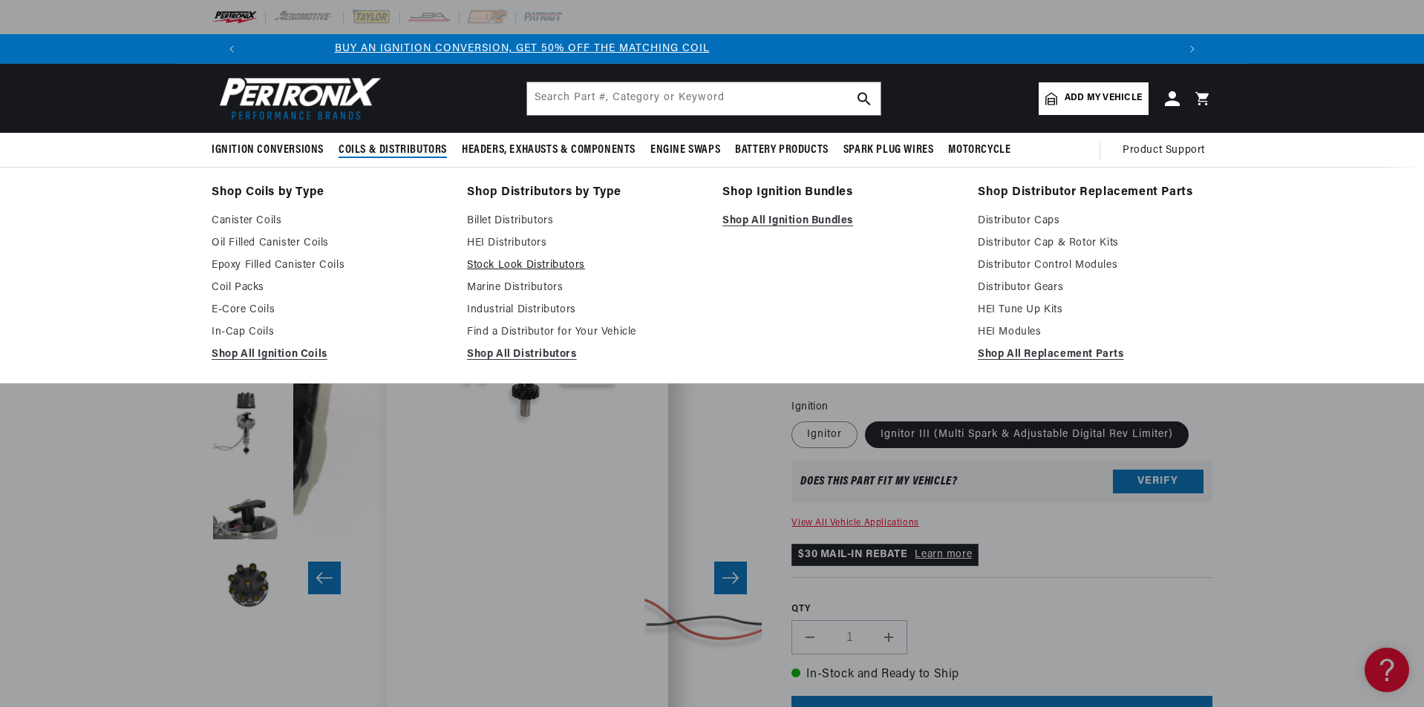
click at [513, 263] on link "Stock Look Distributors" at bounding box center [584, 266] width 235 height 18
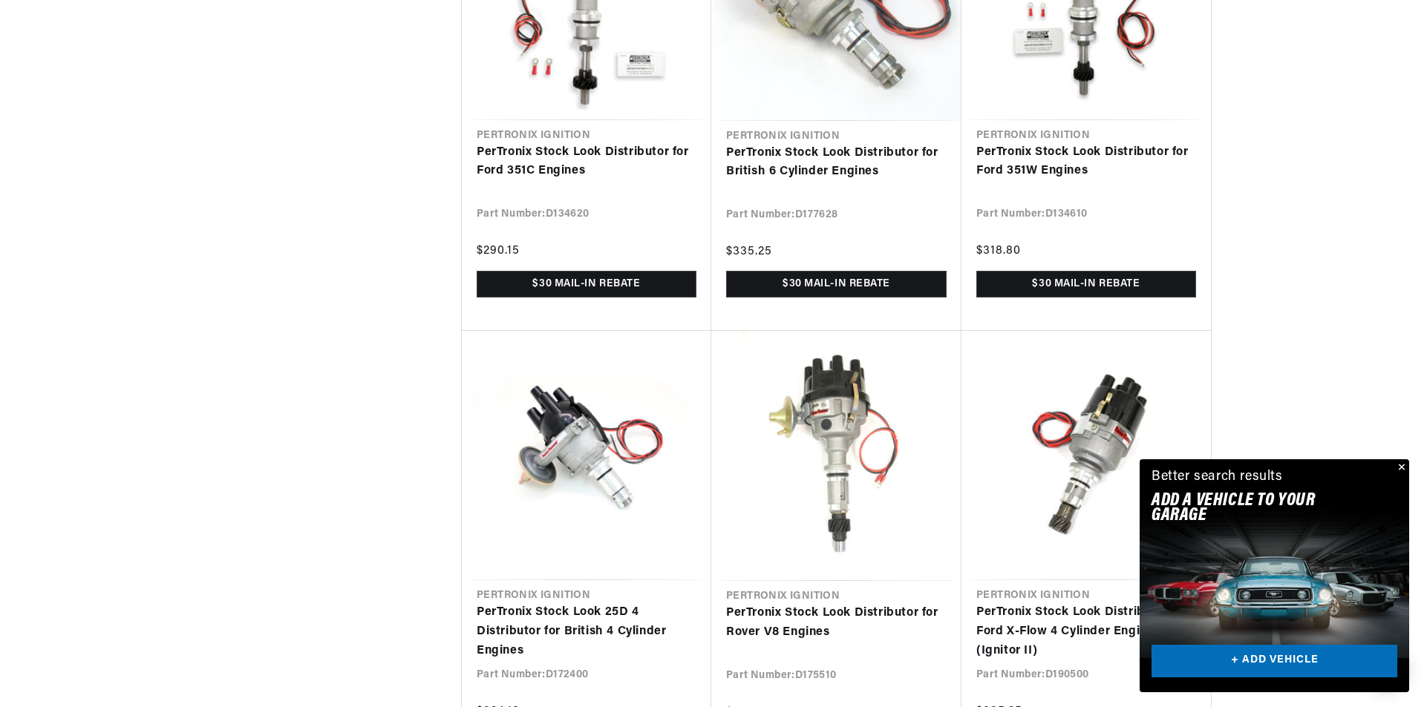
scroll to position [0, 927]
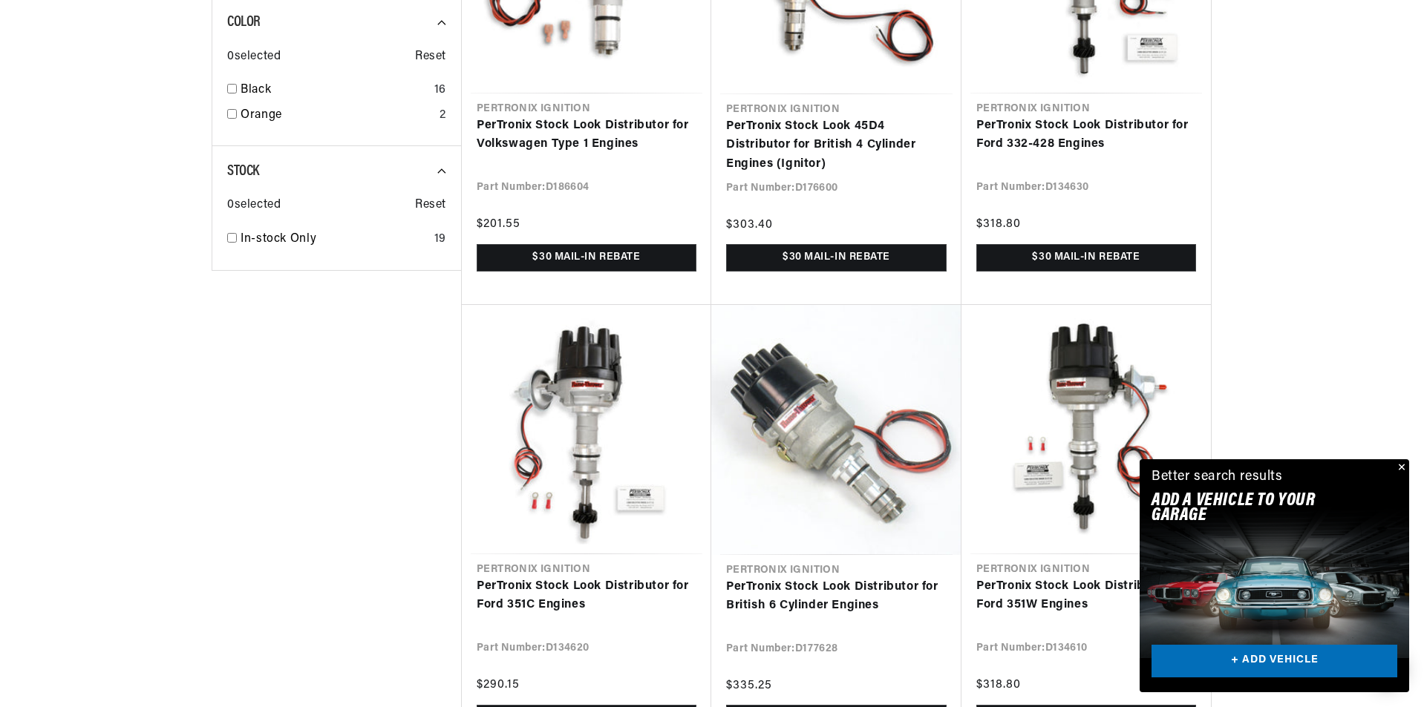
scroll to position [1262, 0]
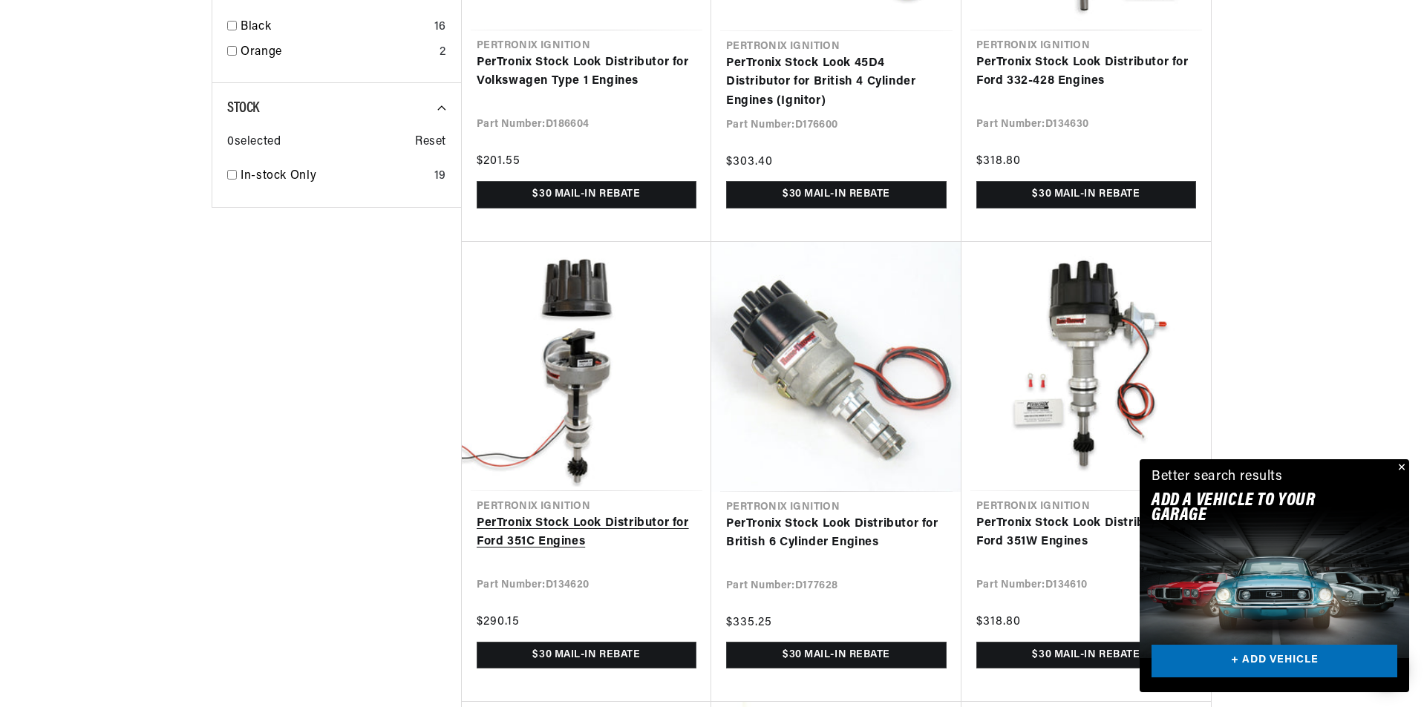
click at [570, 514] on link "PerTronix Stock Look Distributor for Ford 351C Engines" at bounding box center [587, 533] width 220 height 38
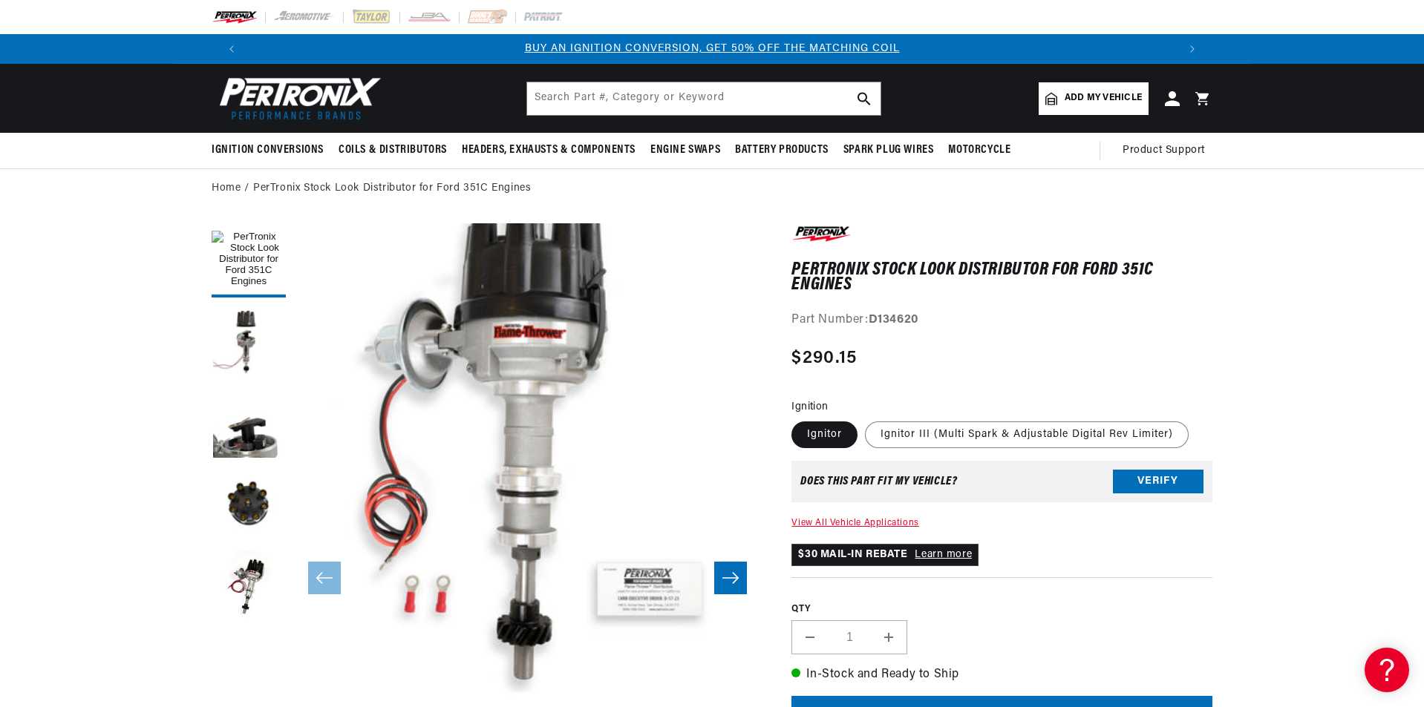
click at [246, 707] on button "Open media 1 in modal" at bounding box center [246, 716] width 0 height 0
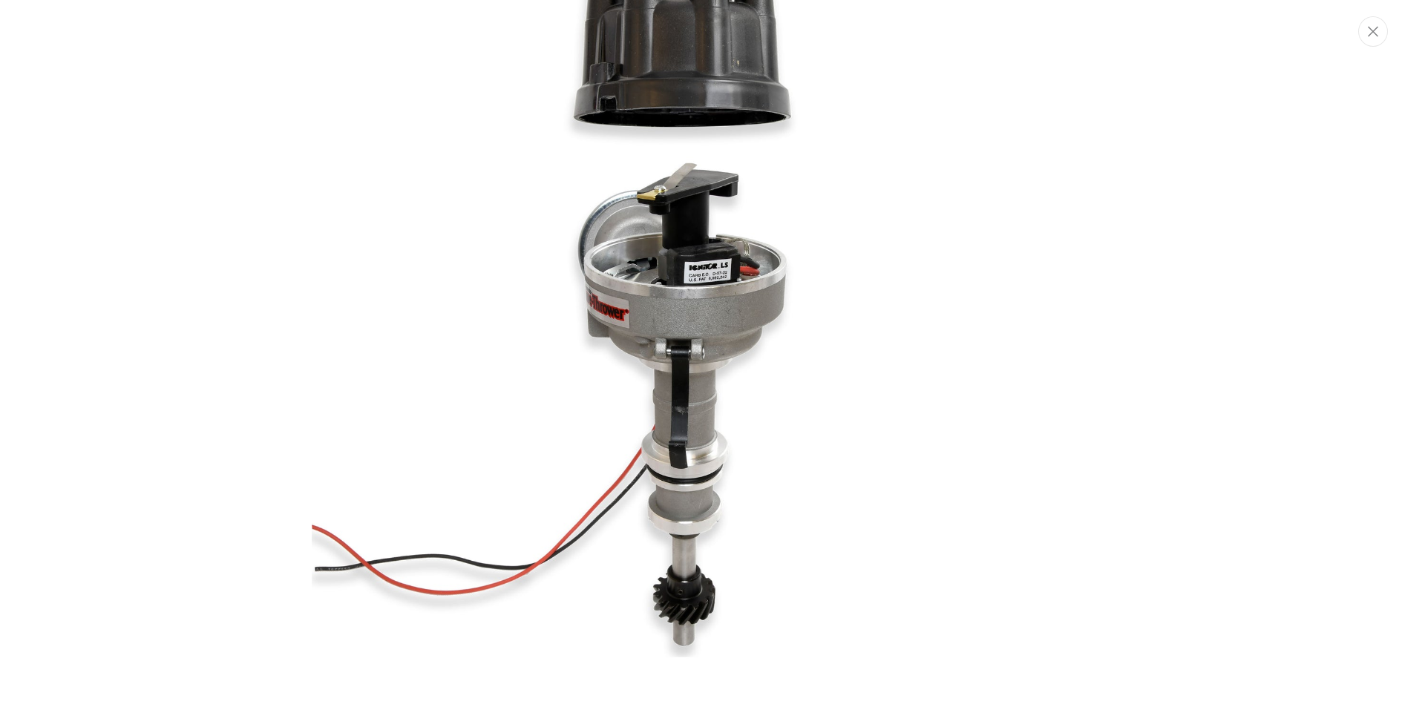
scroll to position [953, 0]
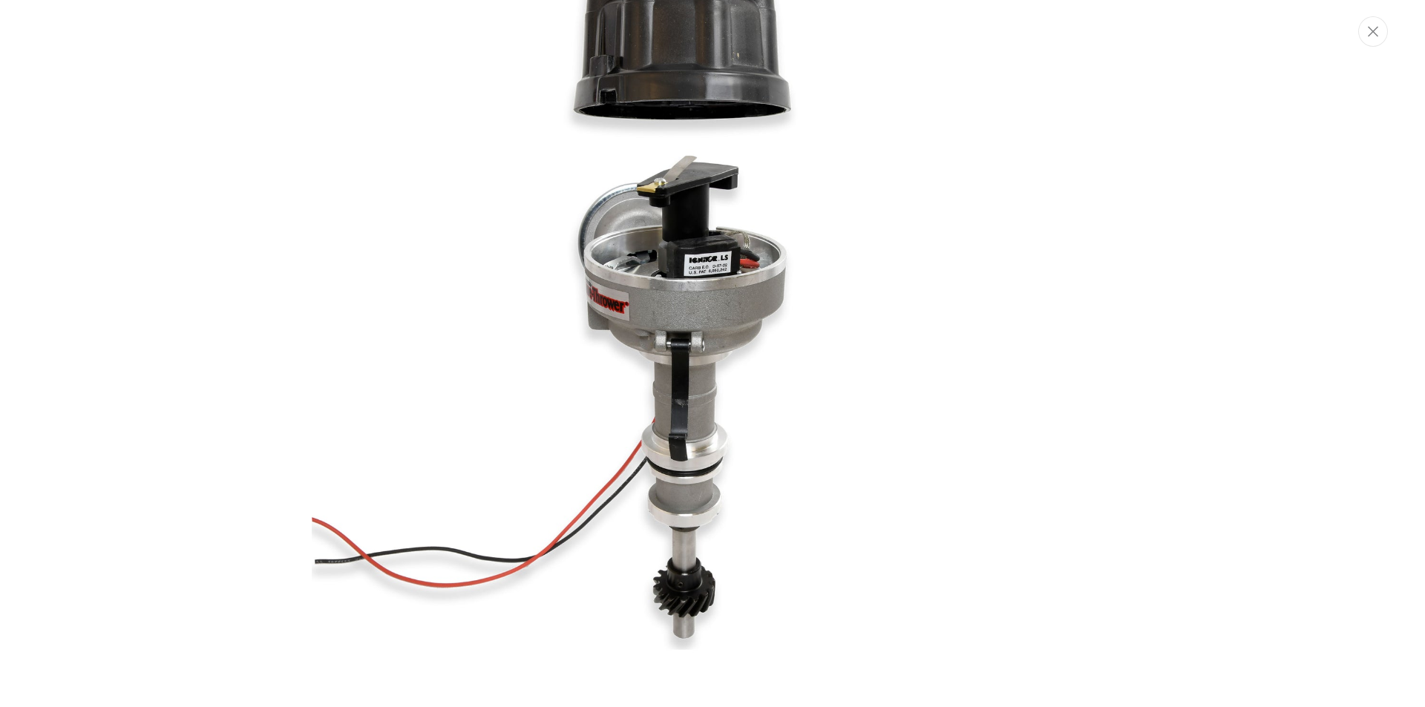
click at [704, 292] on img "Media gallery" at bounding box center [713, 276] width 802 height 802
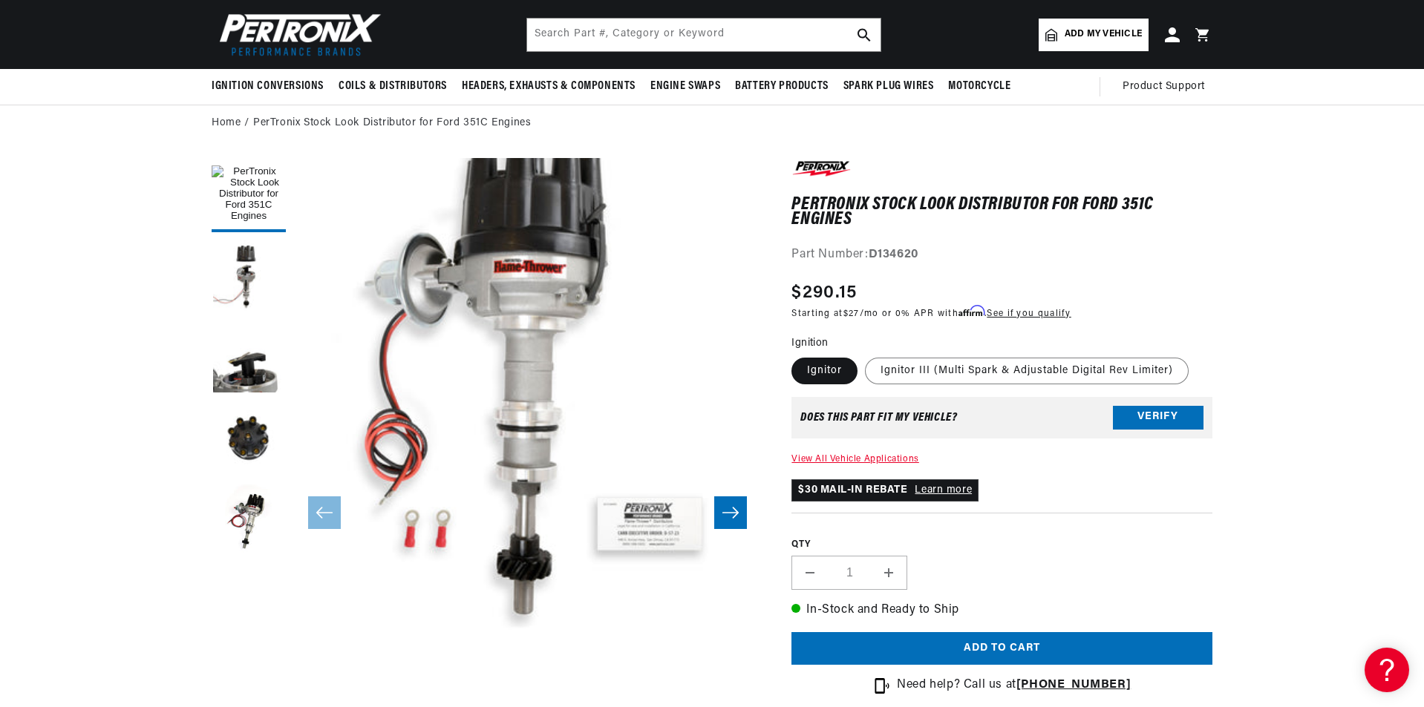
scroll to position [65, 0]
click at [941, 370] on label "Ignitor III (Multi Spark & Adjustable Digital Rev Limiter)" at bounding box center [1027, 372] width 324 height 27
click at [865, 356] on input "Ignitor III (Multi Spark & Adjustable Digital Rev Limiter)" at bounding box center [865, 356] width 1 height 1
radio input "true"
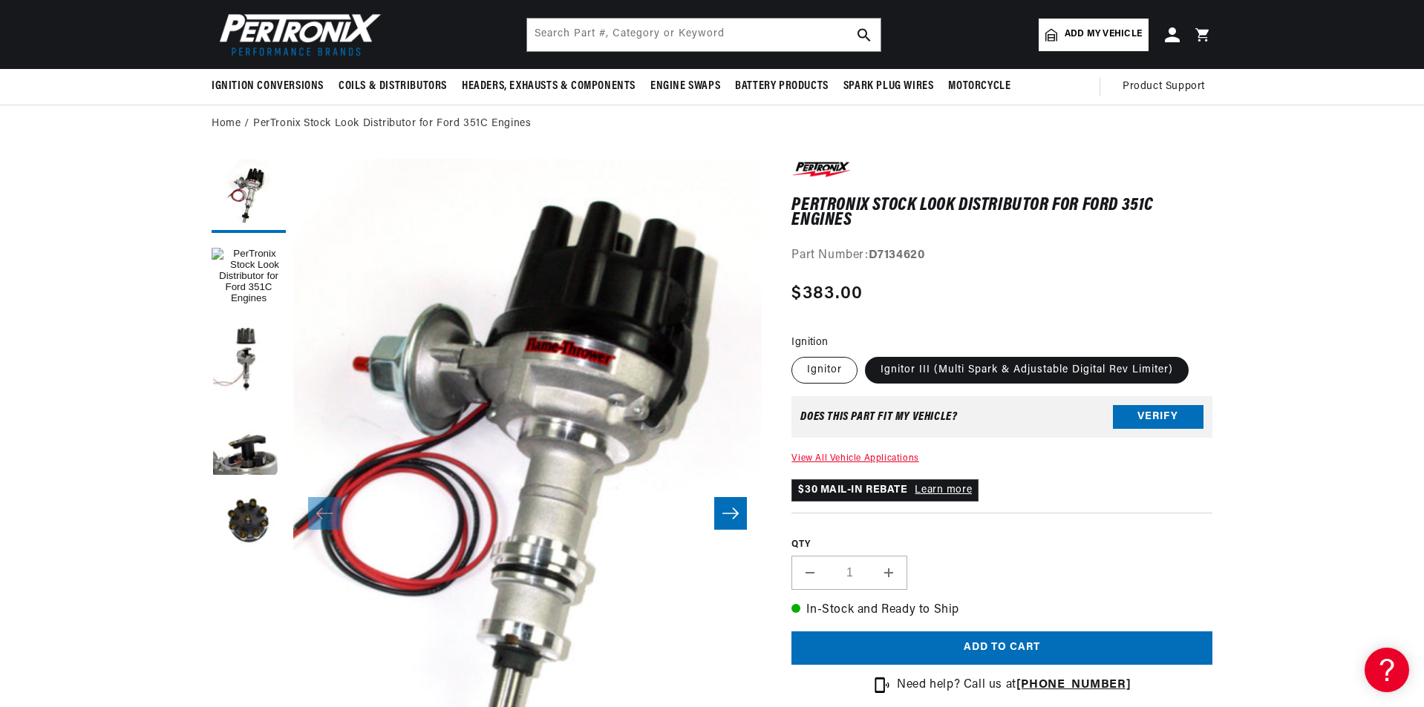
click at [810, 367] on label "Ignitor" at bounding box center [824, 370] width 66 height 27
click at [796, 355] on input "Ignitor" at bounding box center [795, 354] width 1 height 1
radio input "true"
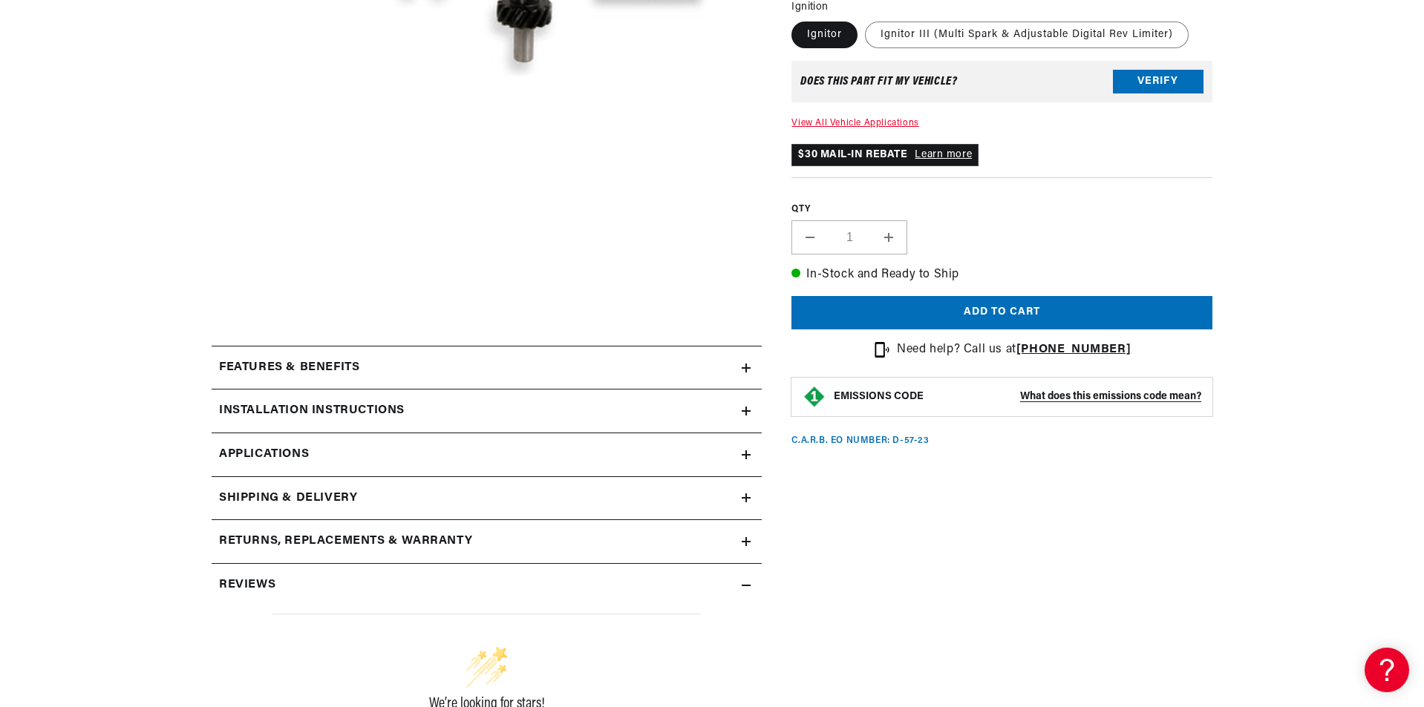
scroll to position [658, 0]
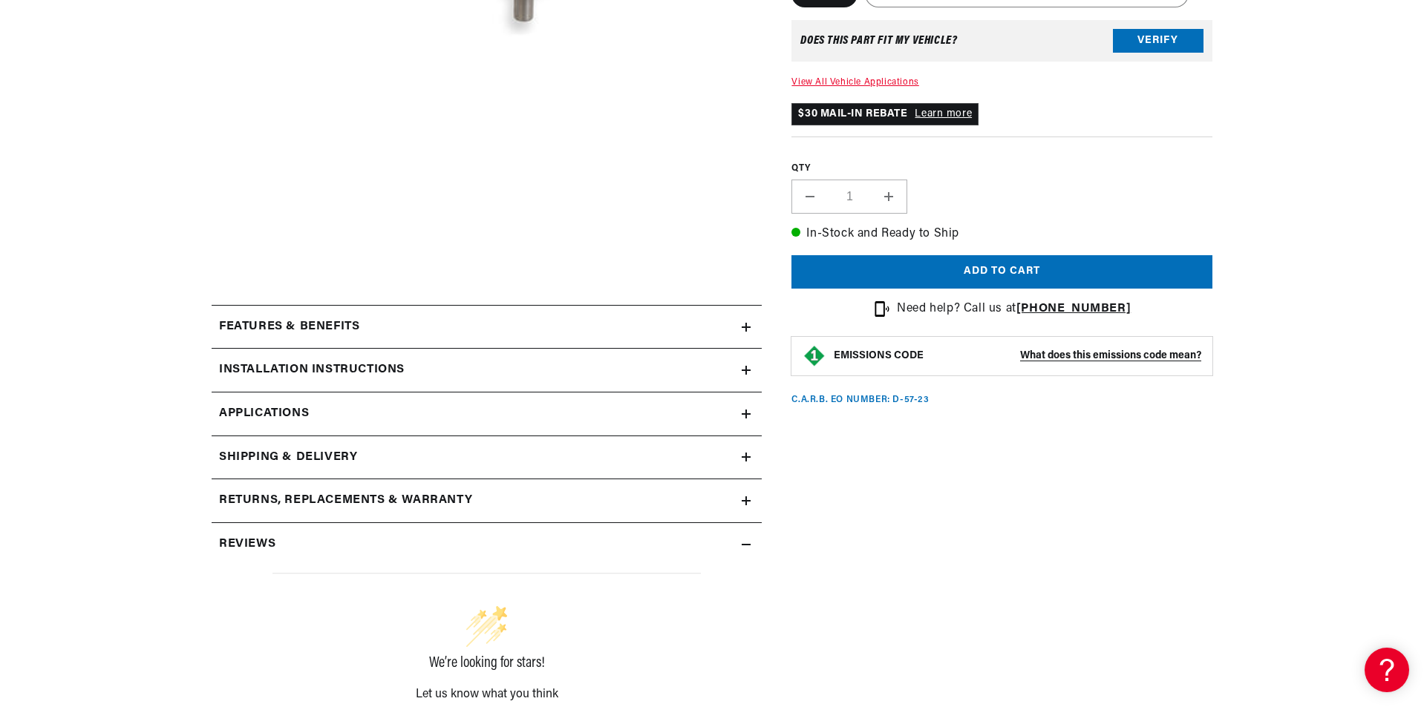
click at [287, 367] on h2 "Installation instructions" at bounding box center [312, 370] width 186 height 19
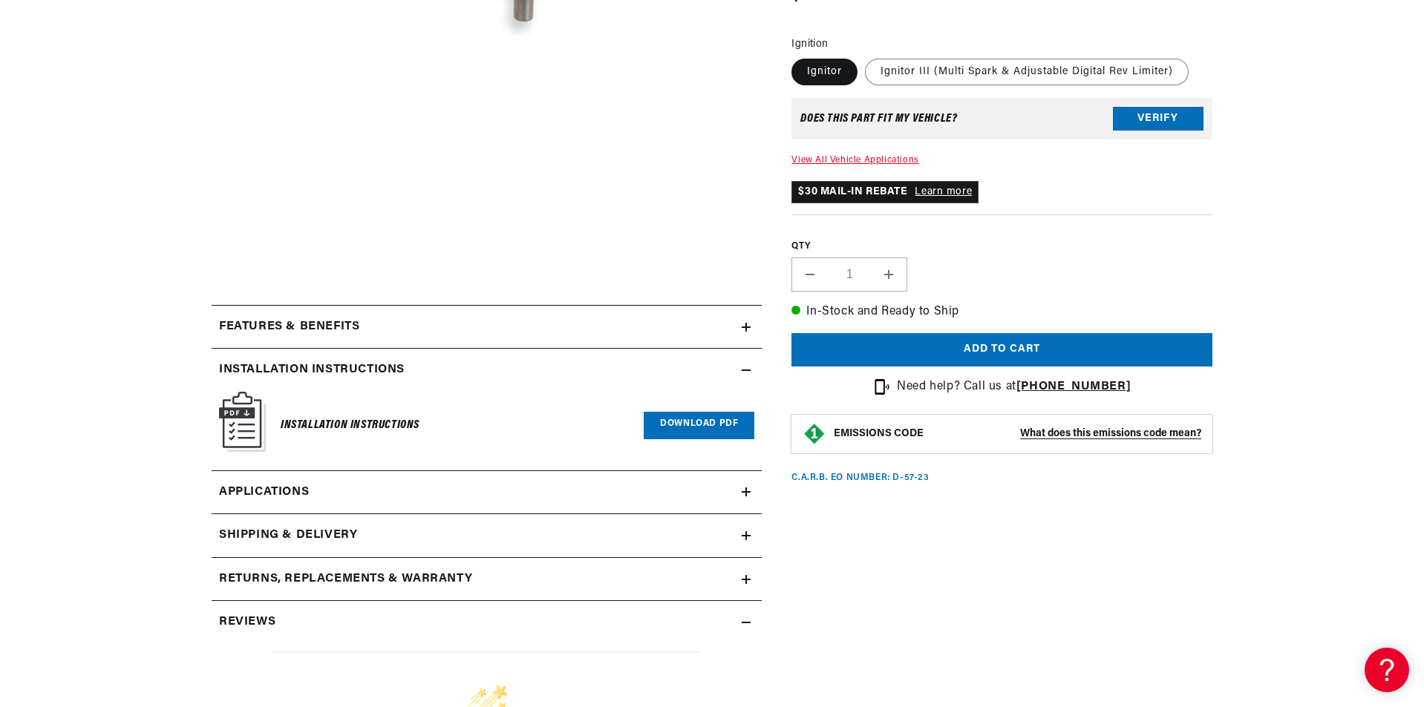
scroll to position [0, 1766]
click at [695, 425] on link "Download PDF" at bounding box center [699, 425] width 111 height 27
